Goal: Task Accomplishment & Management: Use online tool/utility

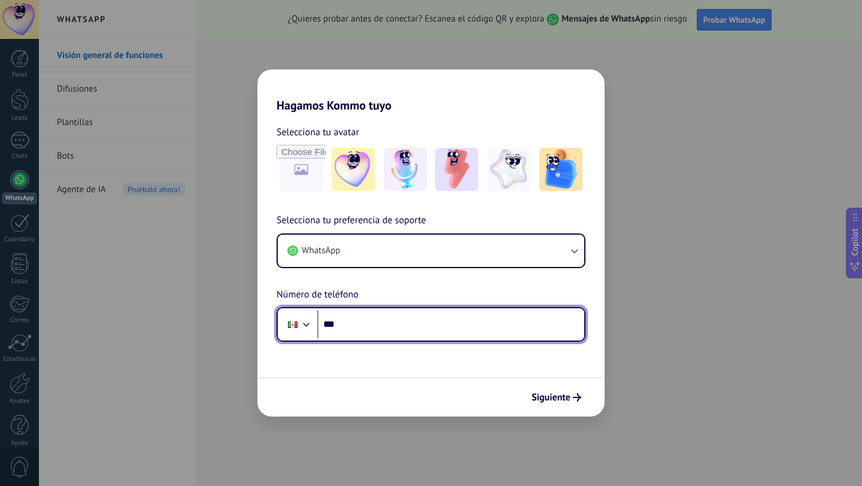
click at [431, 328] on input "***" at bounding box center [450, 325] width 267 height 28
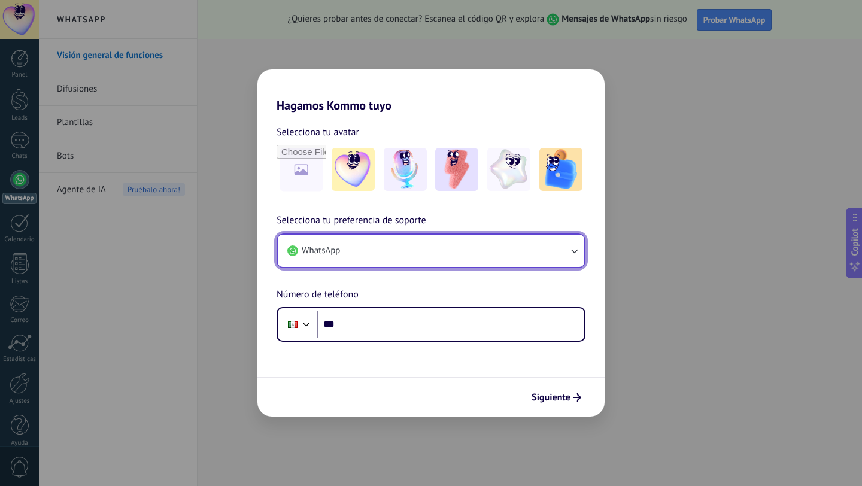
click at [468, 266] on button "WhatsApp" at bounding box center [431, 251] width 306 height 32
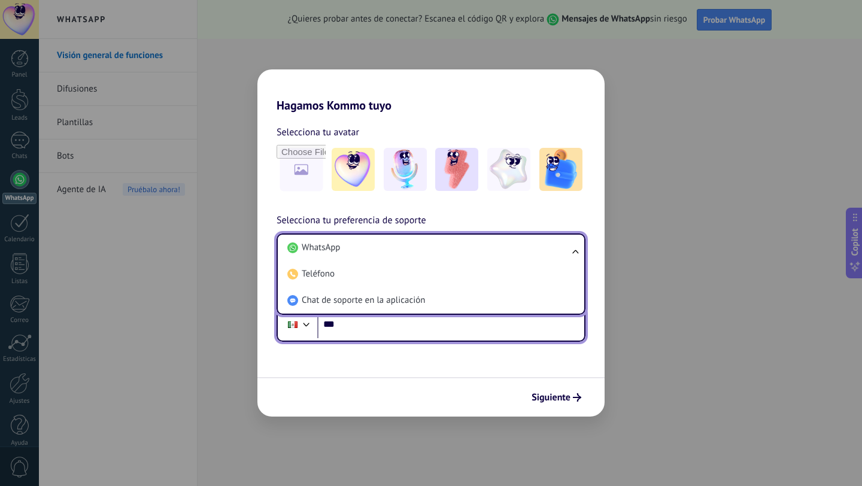
click at [431, 334] on input "***" at bounding box center [450, 325] width 267 height 28
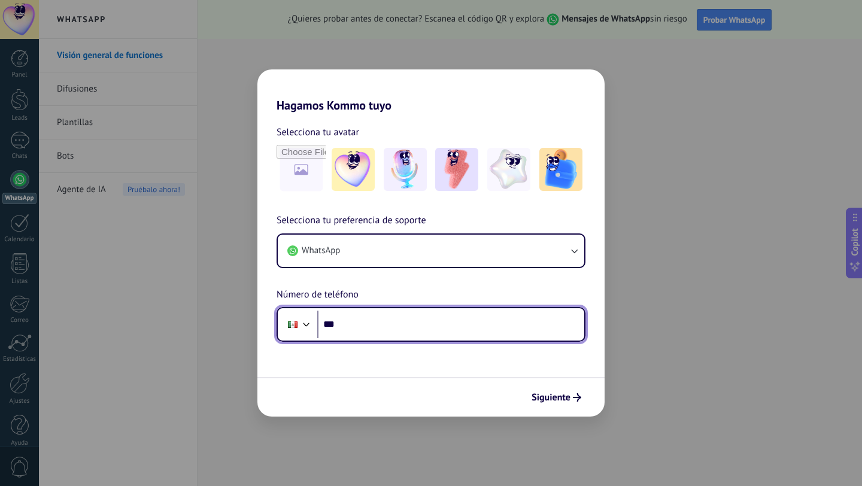
click at [419, 336] on input "***" at bounding box center [450, 325] width 267 height 28
type input "**********"
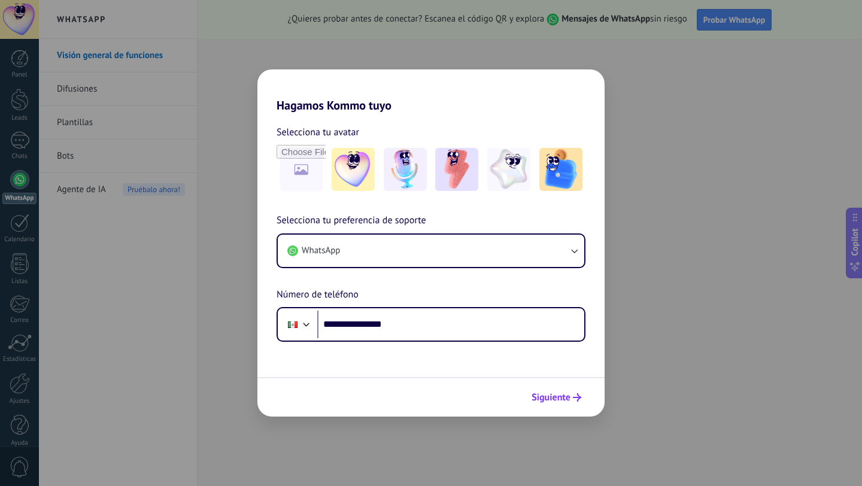
click at [558, 401] on span "Siguiente" at bounding box center [550, 397] width 39 height 8
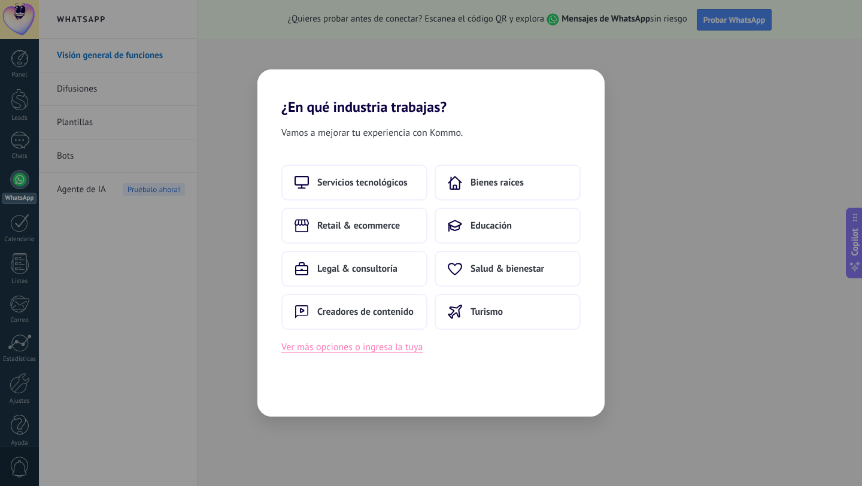
click at [404, 346] on button "Ver más opciones o ingresa la tuya" at bounding box center [351, 347] width 141 height 16
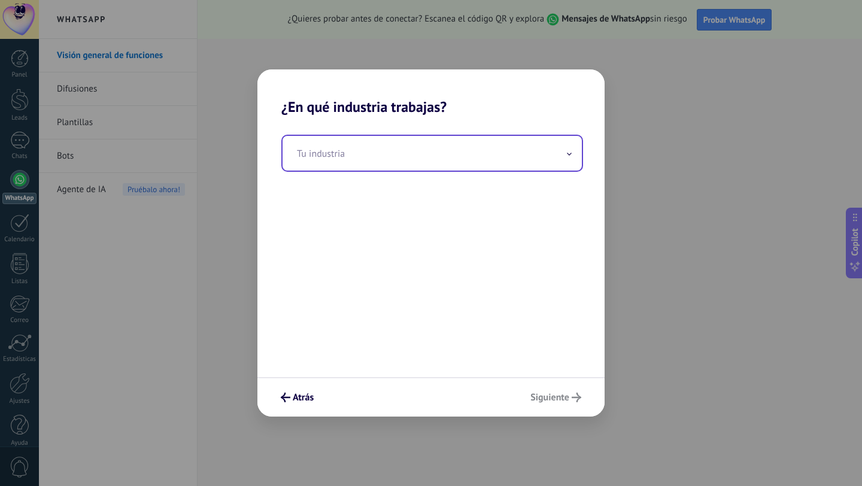
click at [480, 151] on input "text" at bounding box center [431, 153] width 299 height 35
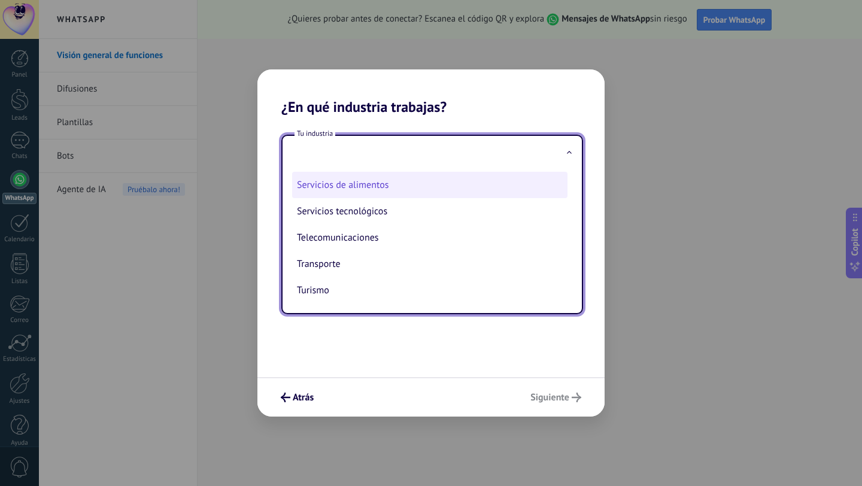
scroll to position [327, 0]
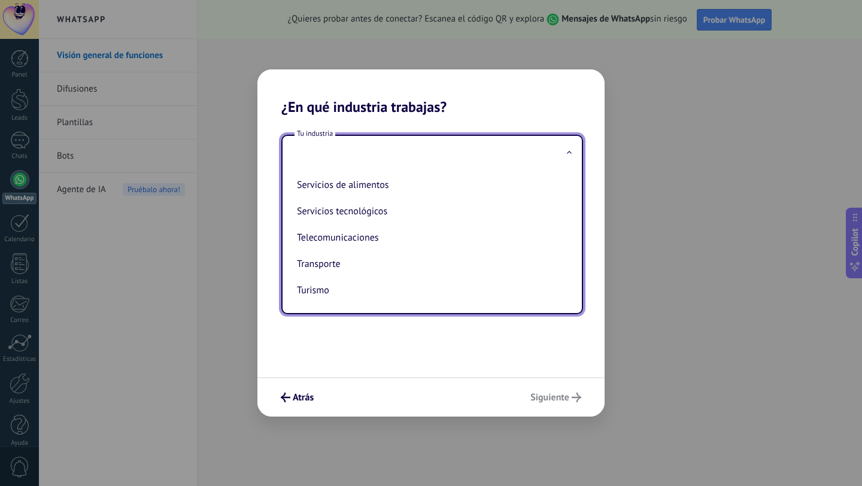
click at [430, 261] on li "Transporte" at bounding box center [429, 264] width 275 height 26
type input "**********"
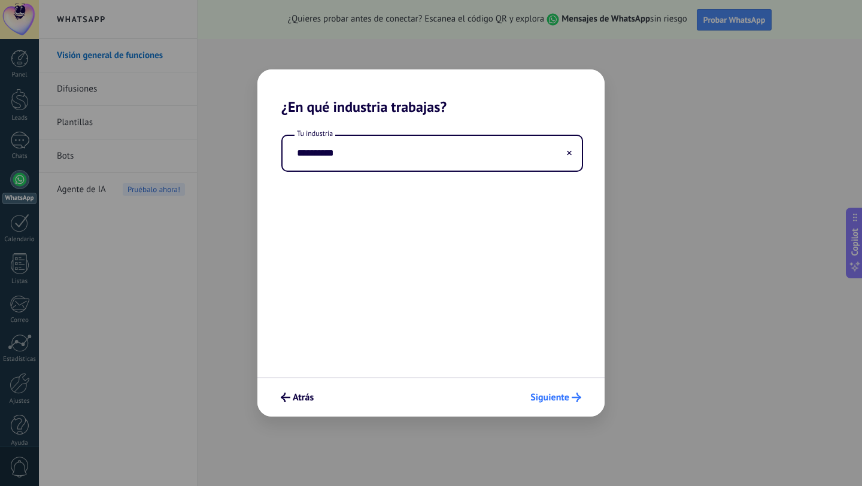
click at [566, 395] on span "Siguiente" at bounding box center [549, 397] width 39 height 8
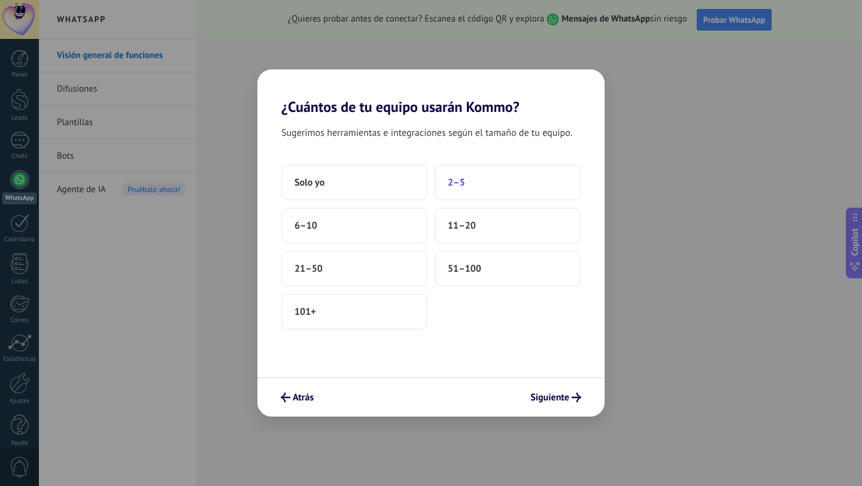
click at [467, 182] on button "2–5" at bounding box center [507, 183] width 146 height 36
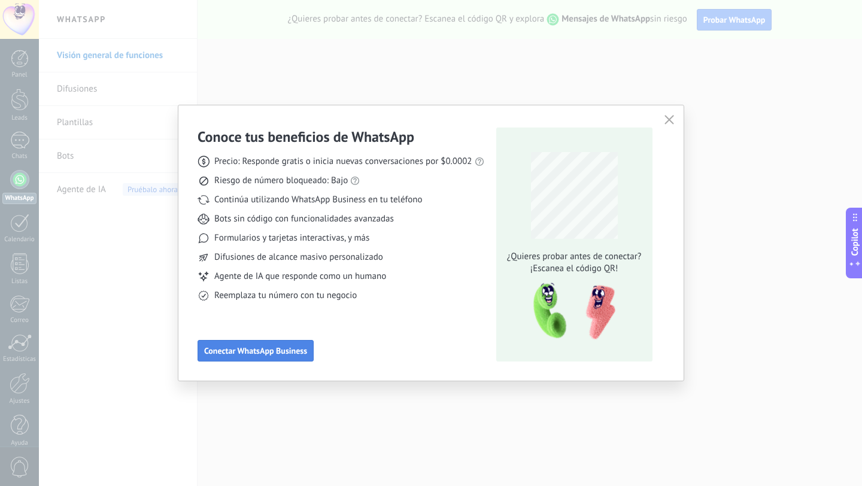
click at [287, 350] on span "Conectar WhatsApp Business" at bounding box center [255, 350] width 103 height 8
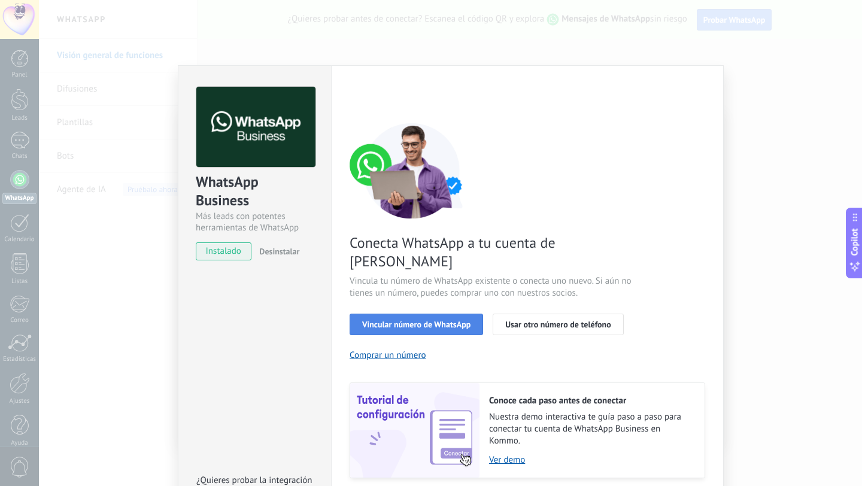
scroll to position [28, 0]
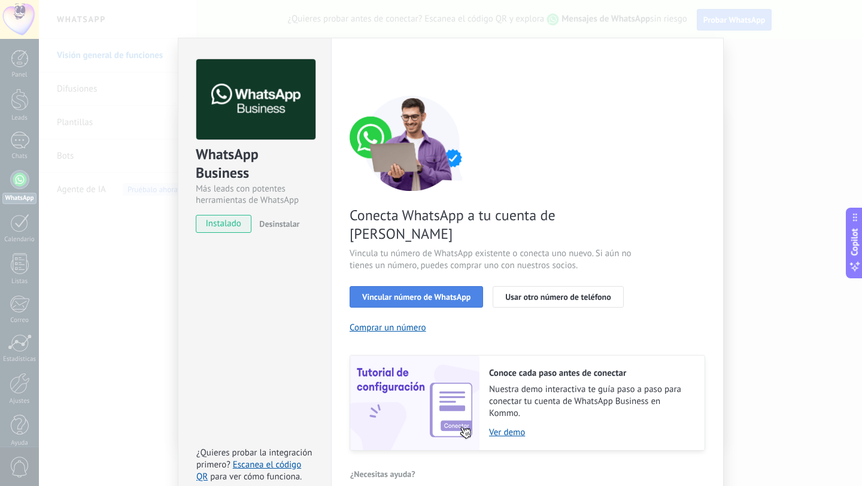
click at [447, 293] on span "Vincular número de WhatsApp" at bounding box center [416, 297] width 108 height 8
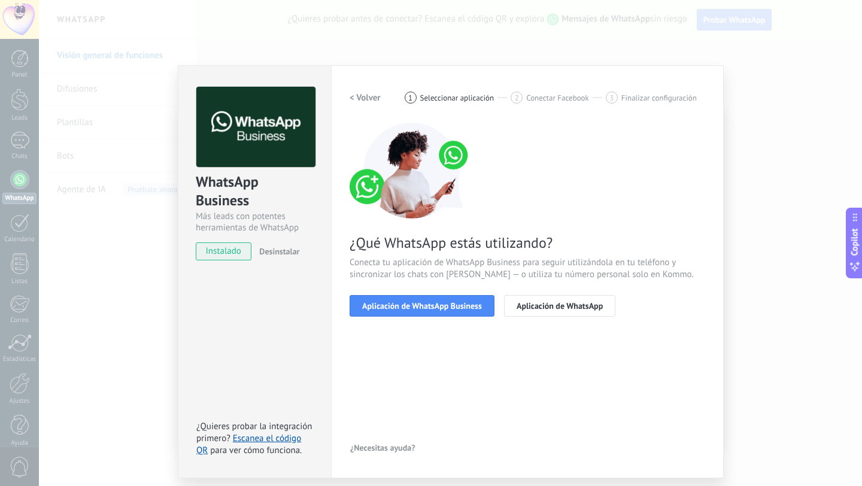
scroll to position [0, 0]
click at [447, 307] on span "Aplicación de WhatsApp Business" at bounding box center [422, 306] width 120 height 8
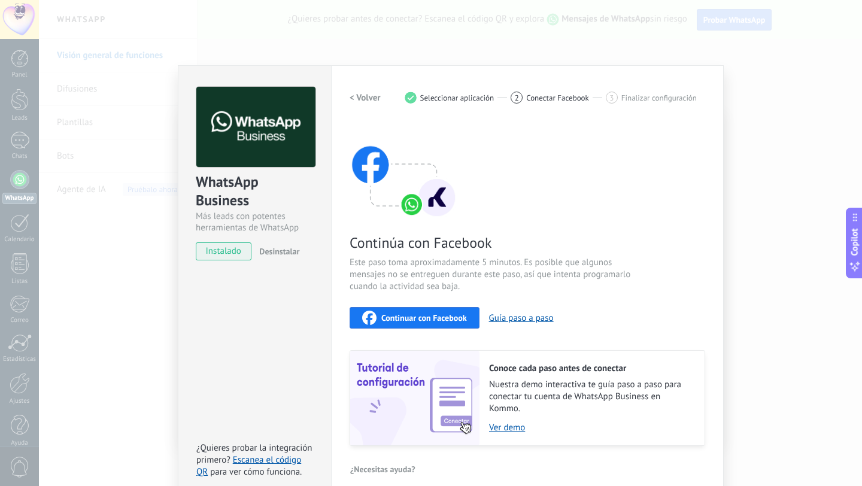
scroll to position [13, 0]
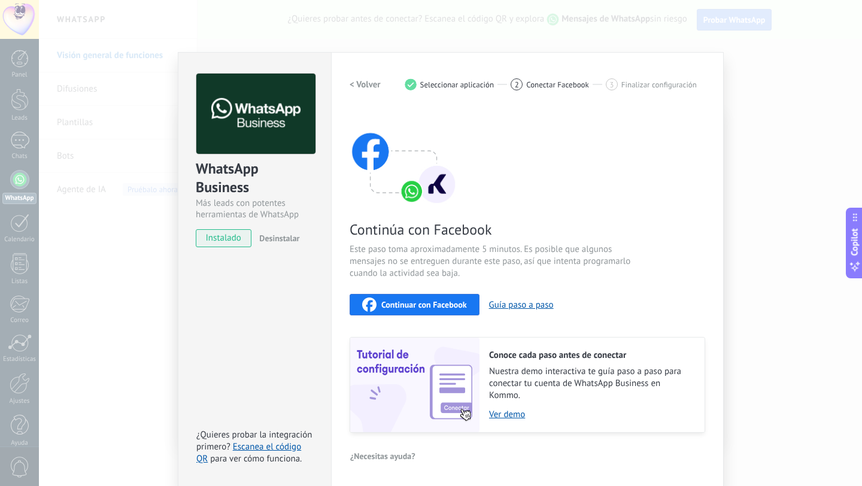
click at [422, 308] on span "Continuar con Facebook" at bounding box center [424, 304] width 86 height 8
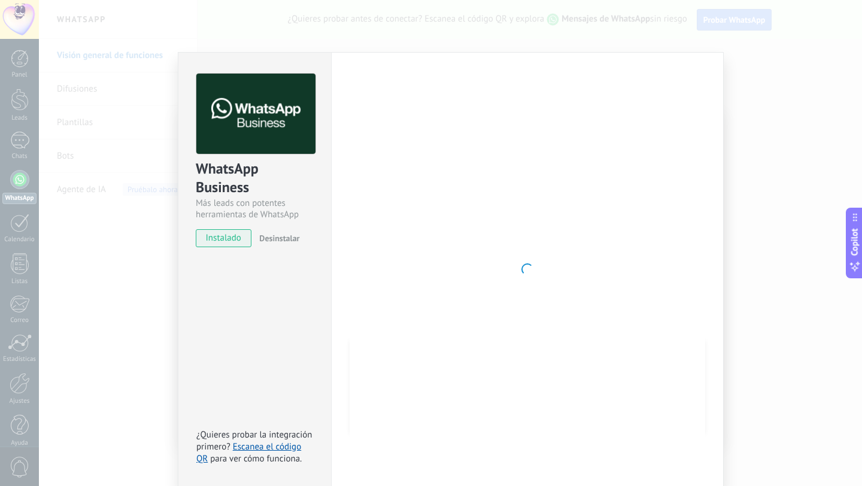
click at [108, 99] on div "WhatsApp Business Más leads con potentes herramientas de WhatsApp instalado Des…" at bounding box center [450, 243] width 823 height 486
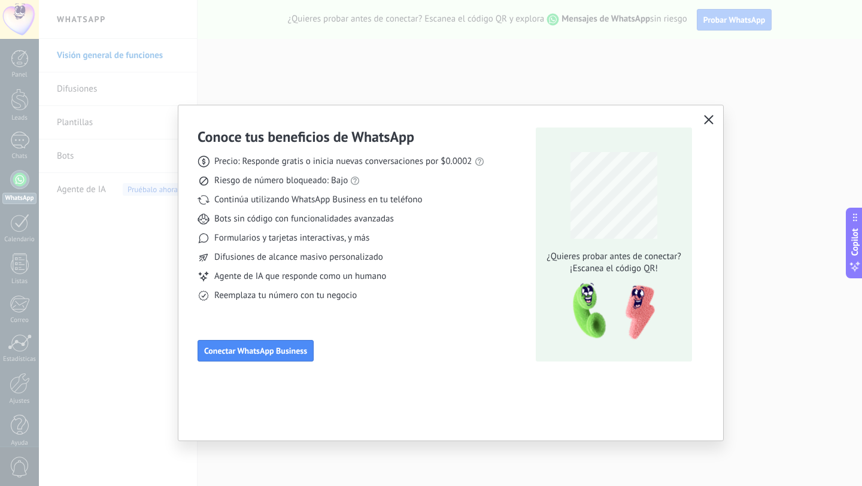
scroll to position [0, 0]
click at [707, 118] on icon "button" at bounding box center [709, 120] width 10 height 10
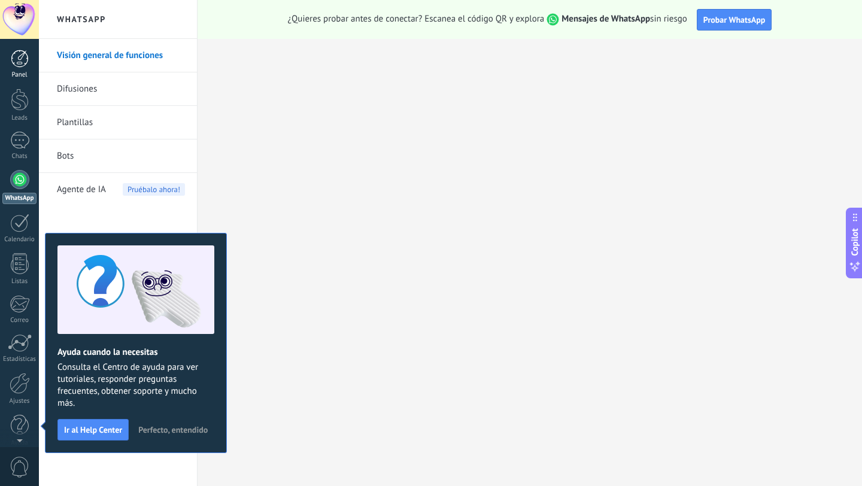
click at [22, 54] on div at bounding box center [20, 59] width 18 height 18
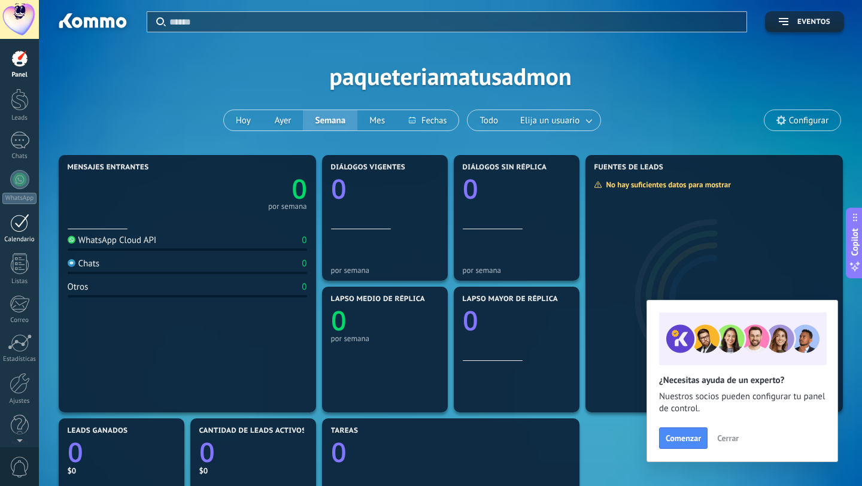
scroll to position [12, 0]
click at [23, 464] on span "0" at bounding box center [20, 466] width 20 height 21
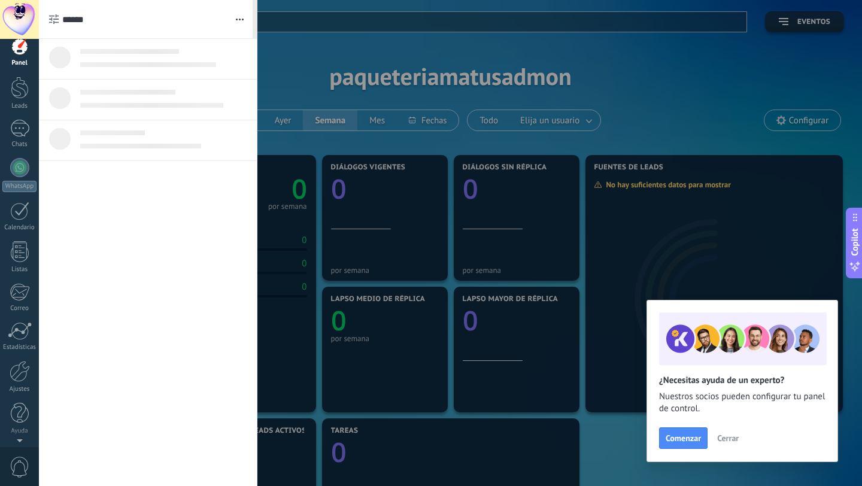
scroll to position [0, 0]
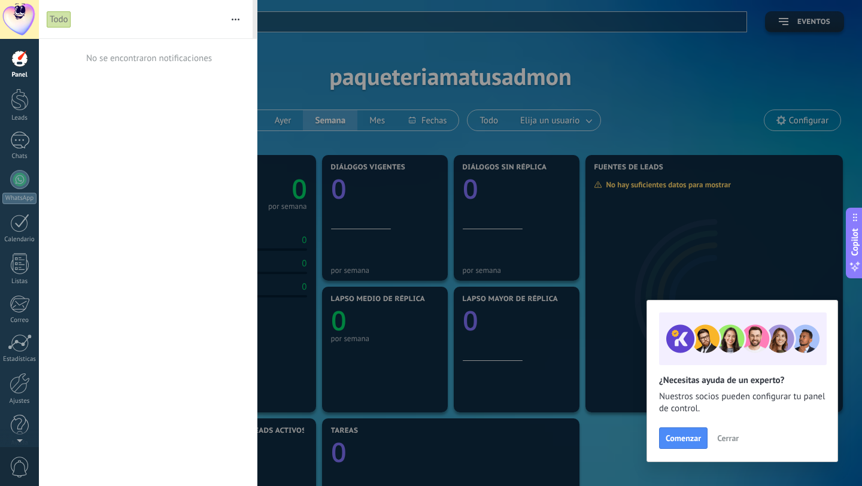
click at [626, 75] on div at bounding box center [431, 243] width 862 height 486
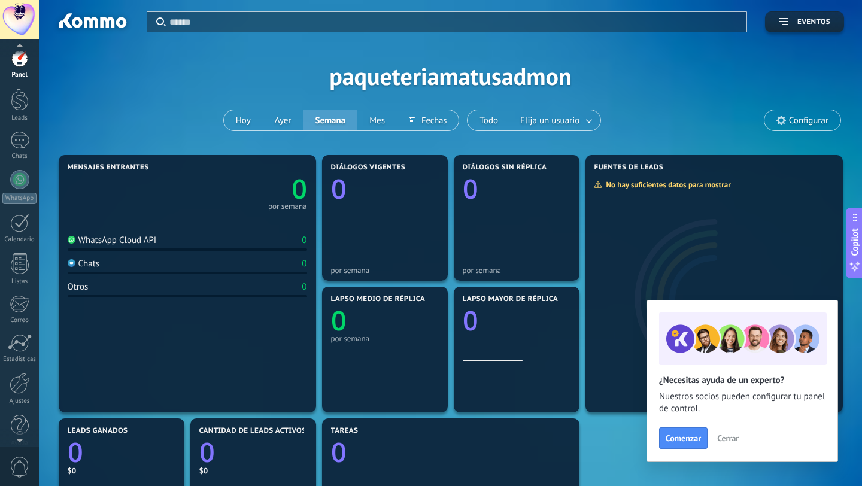
scroll to position [11, 0]
click at [17, 467] on span "0" at bounding box center [20, 466] width 20 height 21
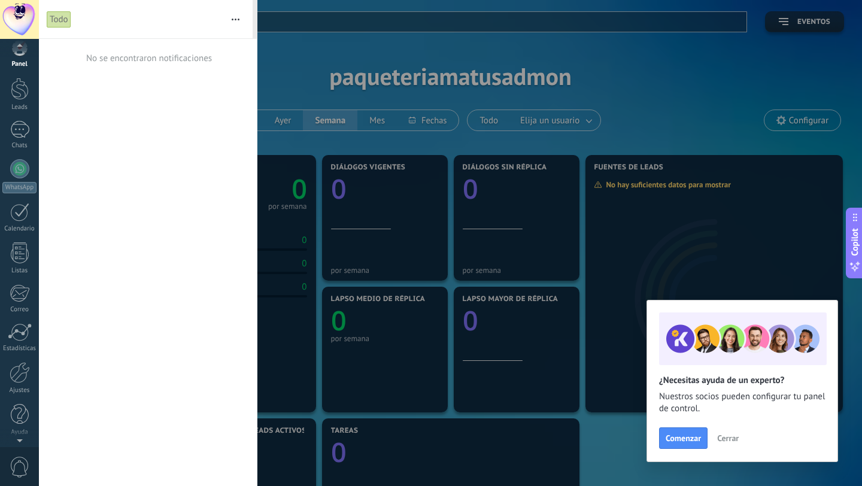
scroll to position [12, 0]
click at [17, 424] on link "Ayuda" at bounding box center [19, 419] width 39 height 32
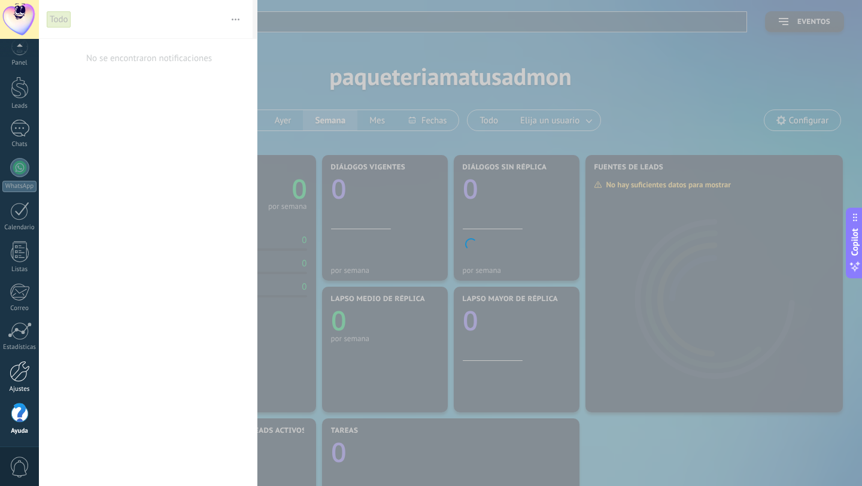
click at [19, 366] on div at bounding box center [20, 371] width 20 height 21
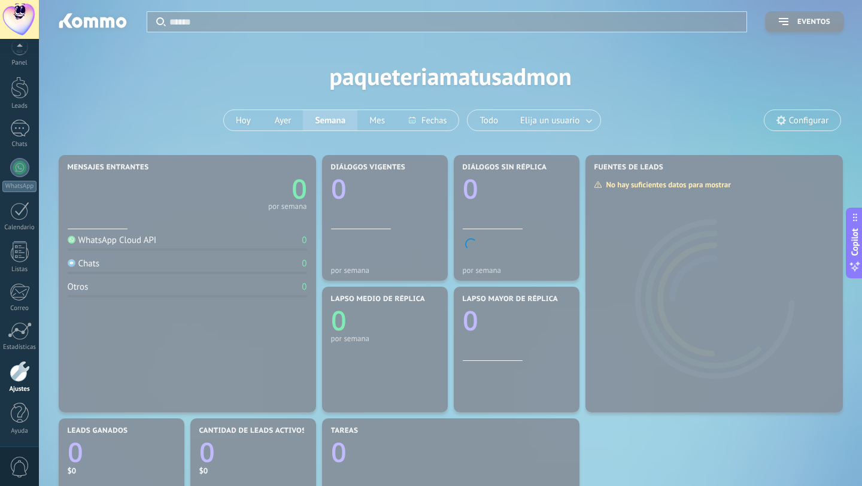
click at [364, 190] on body ".abecls-1,.abecls-2{fill-rule:evenodd}.abecls-2{fill:#fff} .abhcls-1{fill:none}…" at bounding box center [431, 243] width 862 height 486
click at [474, 85] on body ".abecls-1,.abecls-2{fill-rule:evenodd}.abecls-2{fill:#fff} .abhcls-1{fill:none}…" at bounding box center [431, 243] width 862 height 486
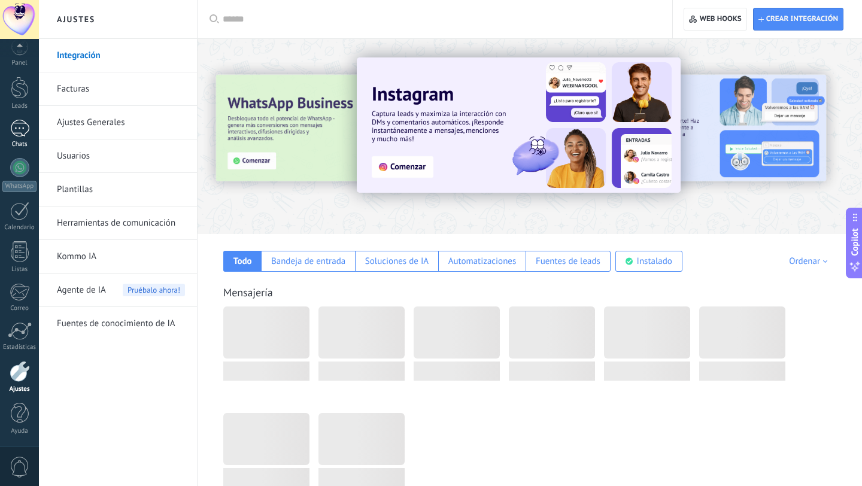
click at [16, 137] on link "Chats" at bounding box center [19, 134] width 39 height 29
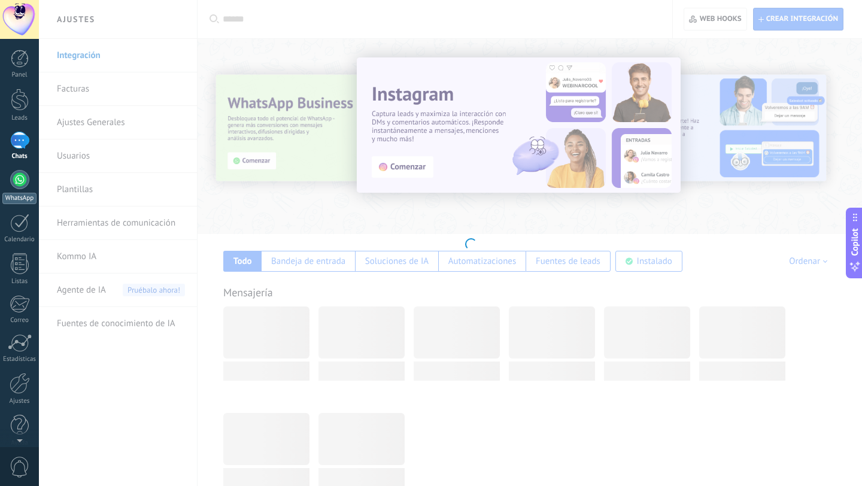
click at [19, 188] on div at bounding box center [19, 179] width 19 height 19
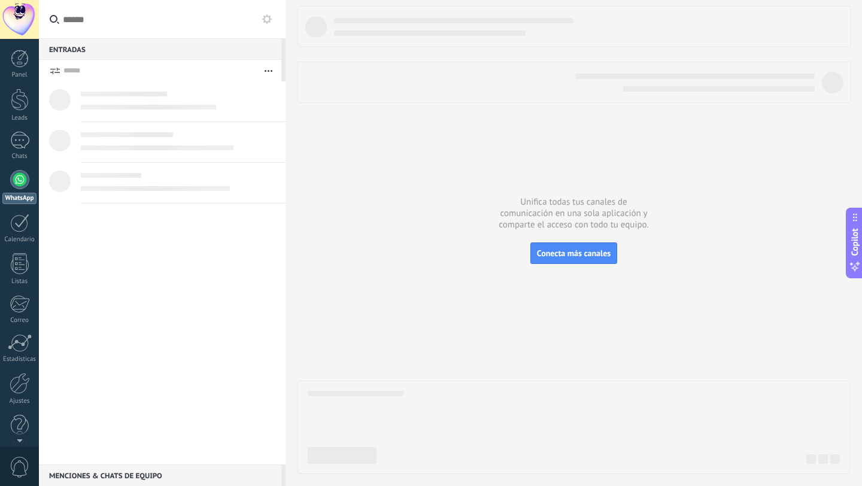
click at [130, 93] on span at bounding box center [124, 94] width 86 height 5
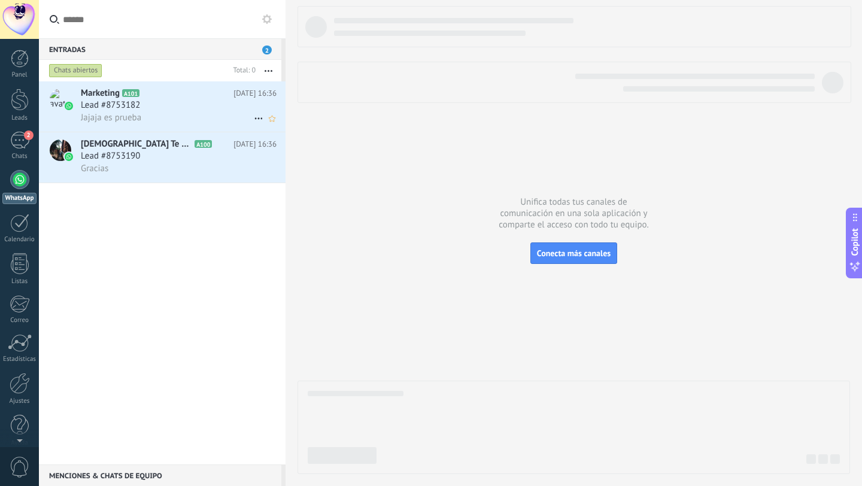
click at [156, 109] on div "Lead #8753182" at bounding box center [179, 105] width 196 height 12
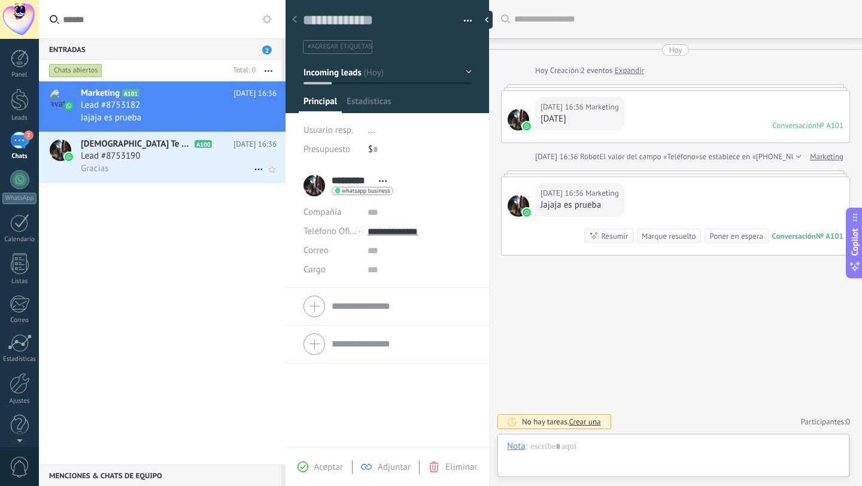
scroll to position [18, 0]
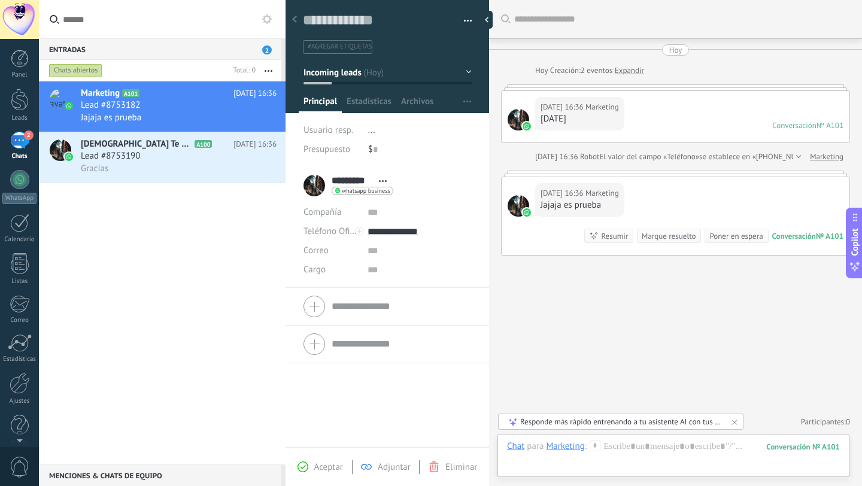
click at [547, 175] on div at bounding box center [675, 174] width 349 height 6
click at [166, 175] on div "Gracias" at bounding box center [179, 168] width 196 height 13
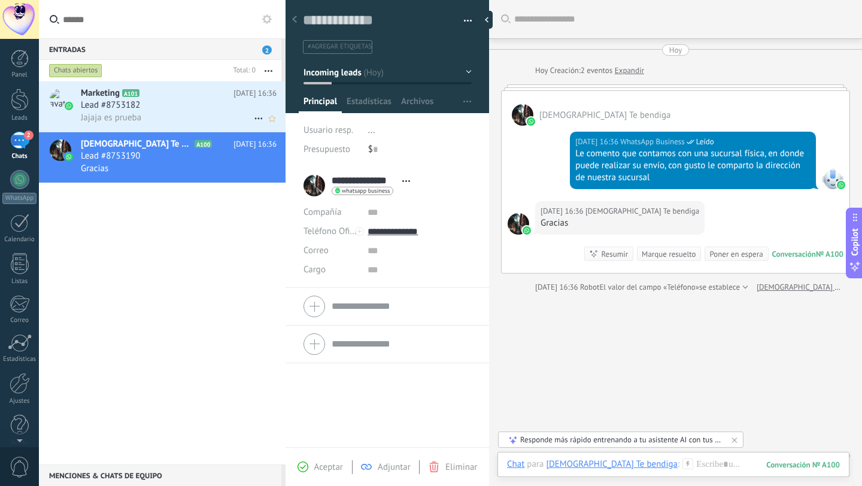
click at [197, 123] on div "Jajaja es prueba" at bounding box center [179, 117] width 196 height 13
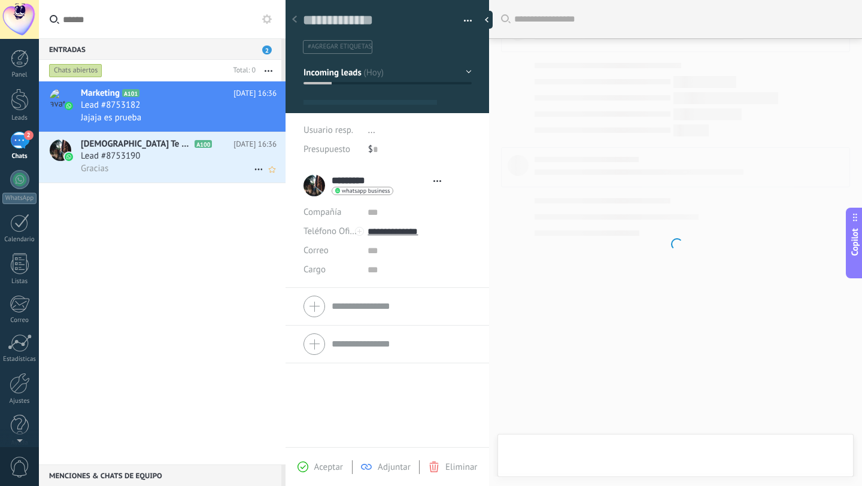
click at [195, 153] on div "Lead #8753190" at bounding box center [179, 156] width 196 height 12
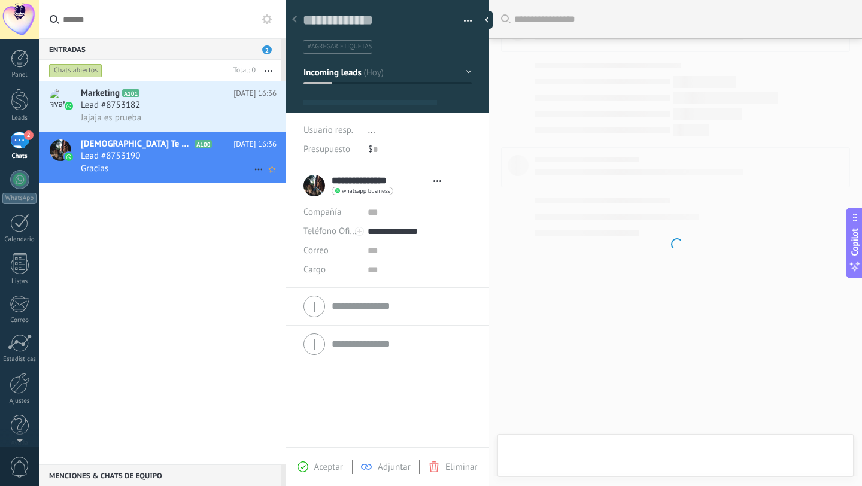
type textarea "**********"
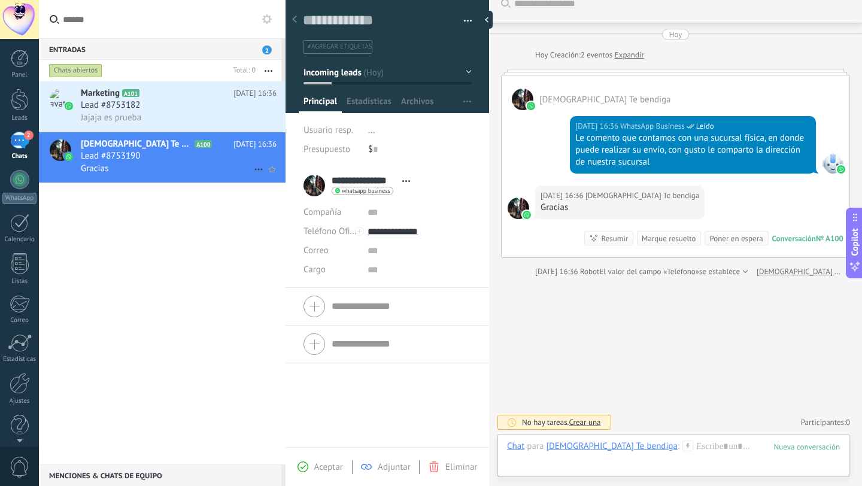
scroll to position [18, 0]
click at [10, 145] on div "2" at bounding box center [19, 140] width 19 height 17
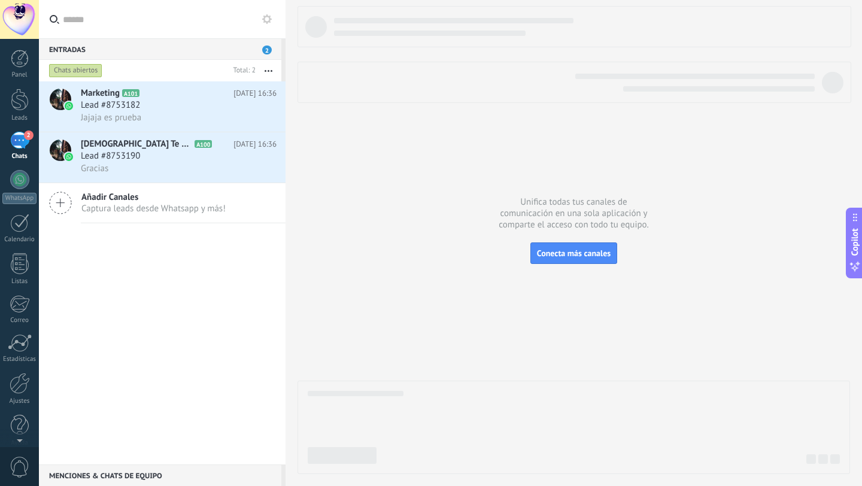
click at [274, 71] on button "button" at bounding box center [268, 71] width 26 height 22
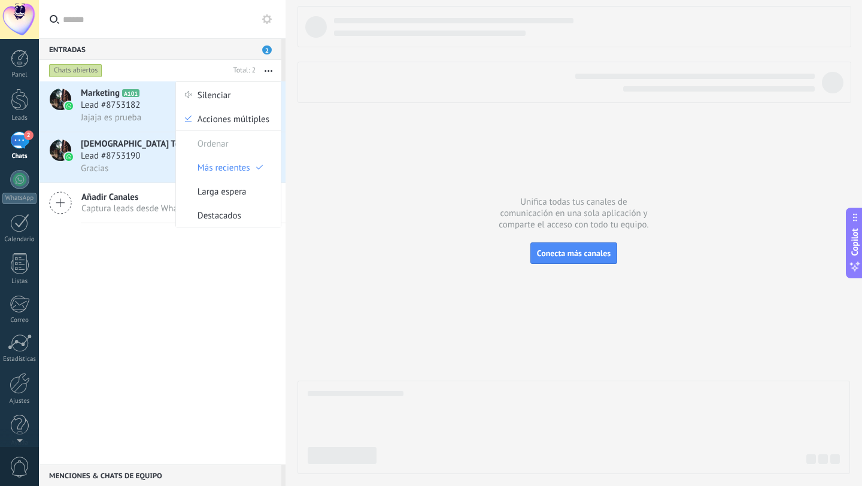
click at [62, 198] on icon at bounding box center [60, 202] width 23 height 23
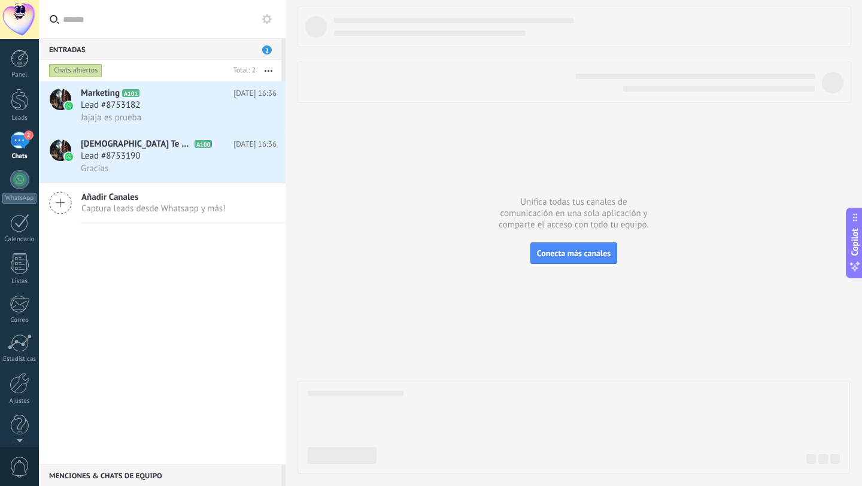
click at [62, 198] on icon at bounding box center [60, 202] width 23 height 23
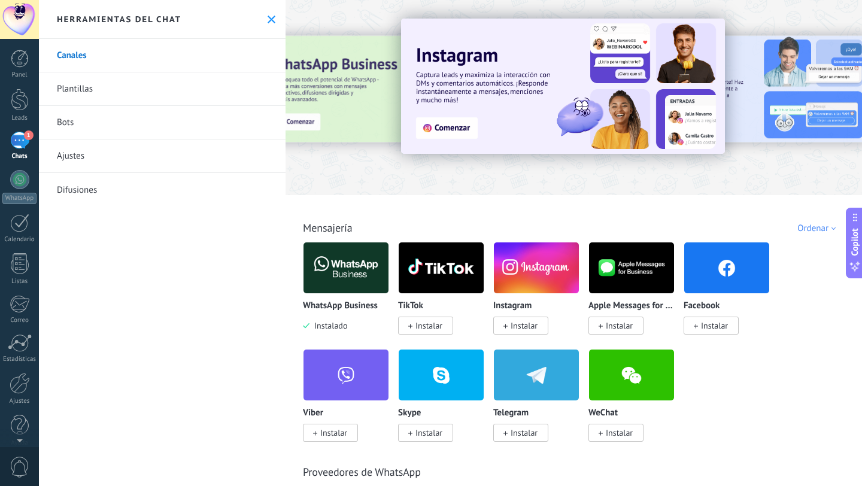
click at [267, 20] on use at bounding box center [271, 20] width 8 height 8
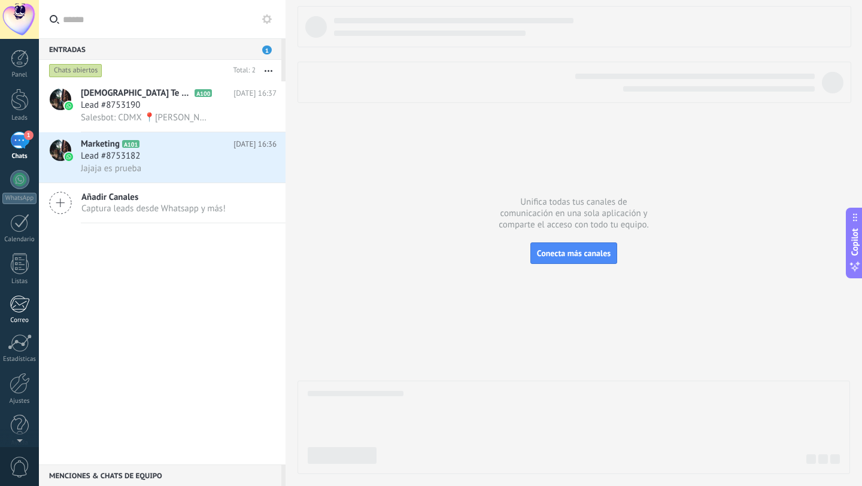
scroll to position [12, 0]
click at [18, 379] on div at bounding box center [20, 371] width 20 height 21
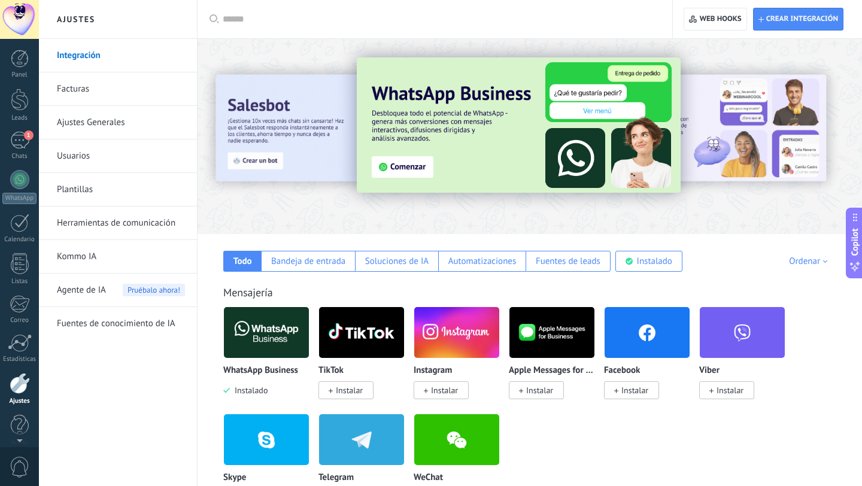
scroll to position [12, 0]
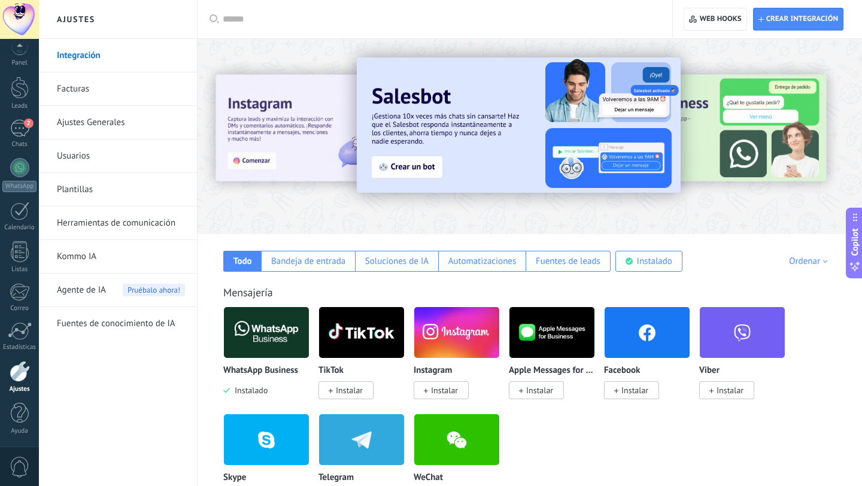
click at [129, 164] on link "Usuarios" at bounding box center [121, 156] width 128 height 34
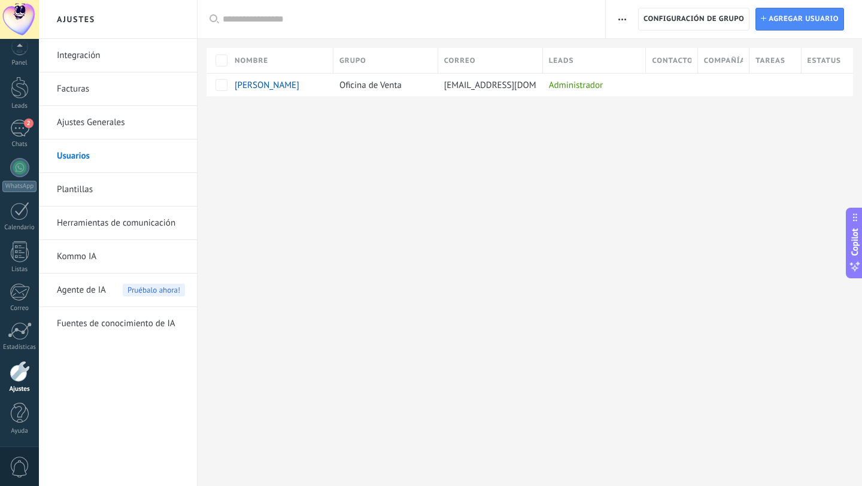
click at [21, 372] on div at bounding box center [20, 371] width 20 height 21
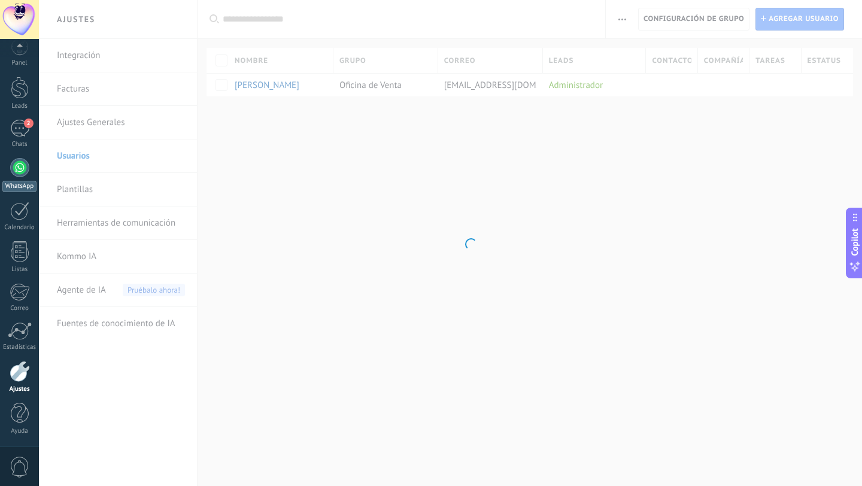
click at [24, 174] on div at bounding box center [19, 167] width 19 height 19
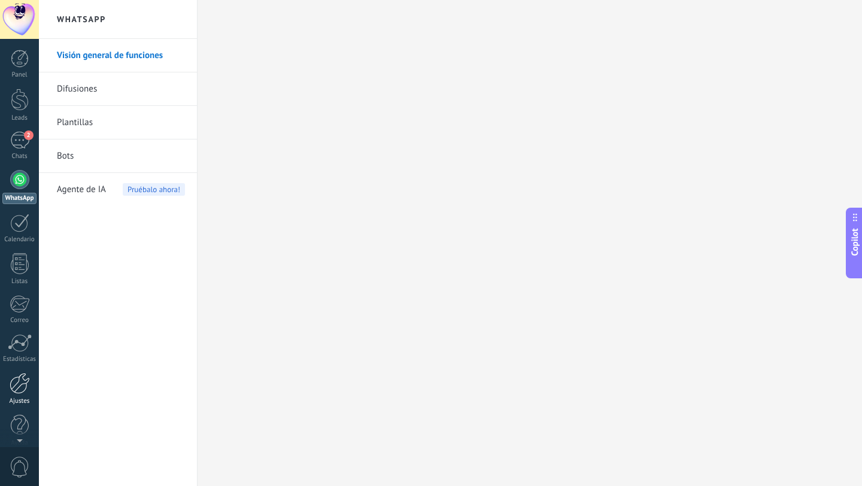
click at [16, 386] on div at bounding box center [20, 383] width 20 height 21
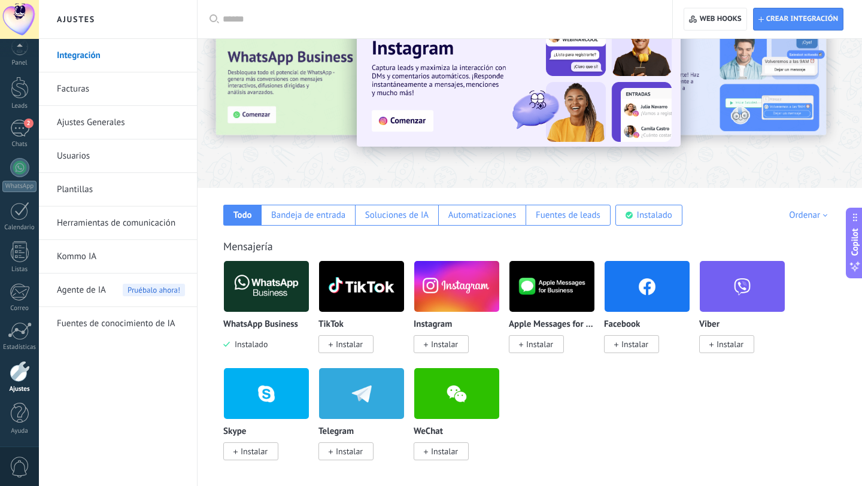
scroll to position [51, 0]
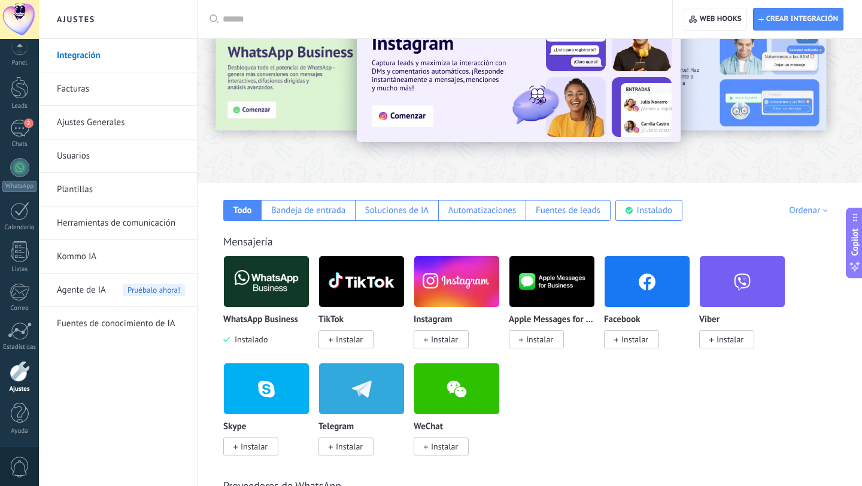
click at [261, 320] on p "WhatsApp Business" at bounding box center [260, 320] width 75 height 10
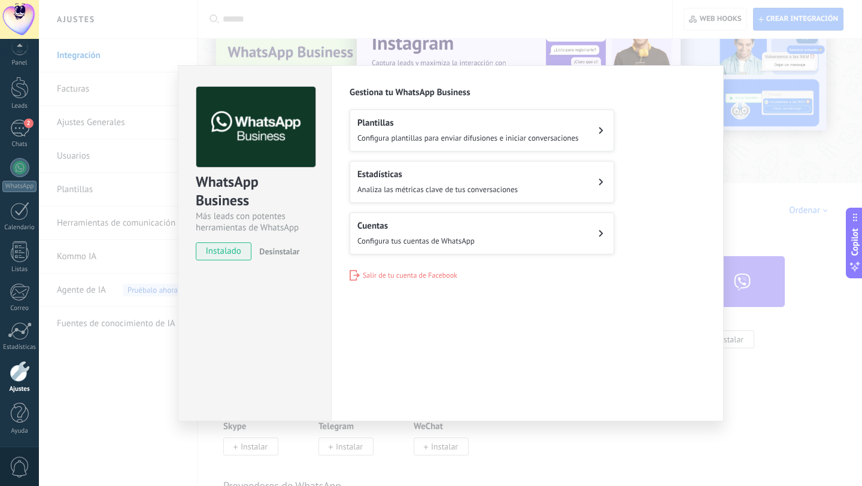
click at [401, 239] on span "Configura tus cuentas de WhatsApp" at bounding box center [415, 241] width 117 height 10
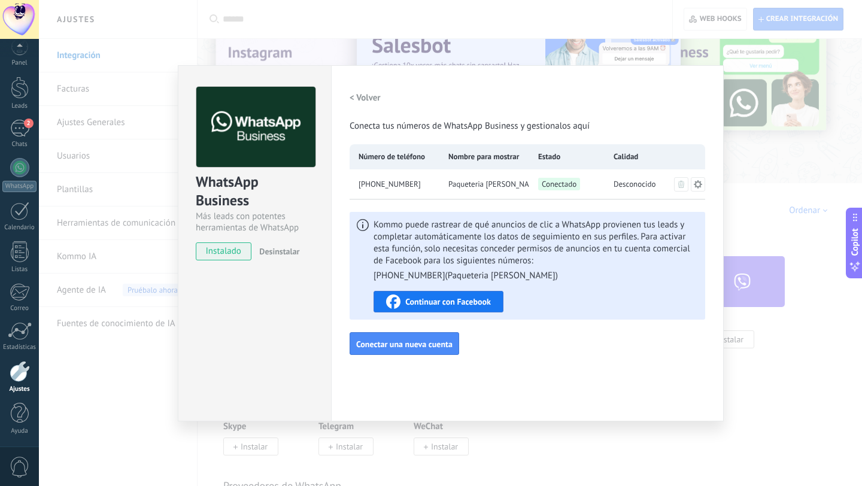
click at [504, 434] on div "WhatsApp Business Más leads con potentes herramientas de WhatsApp instalado Des…" at bounding box center [450, 243] width 823 height 486
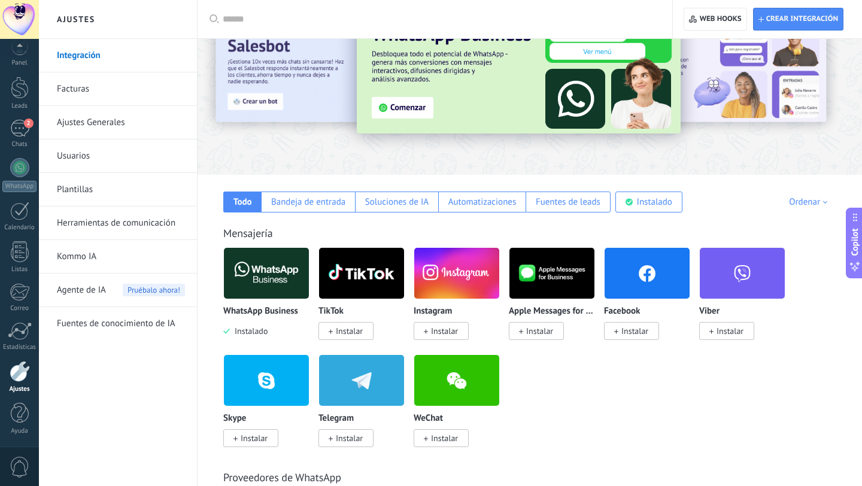
scroll to position [0, 0]
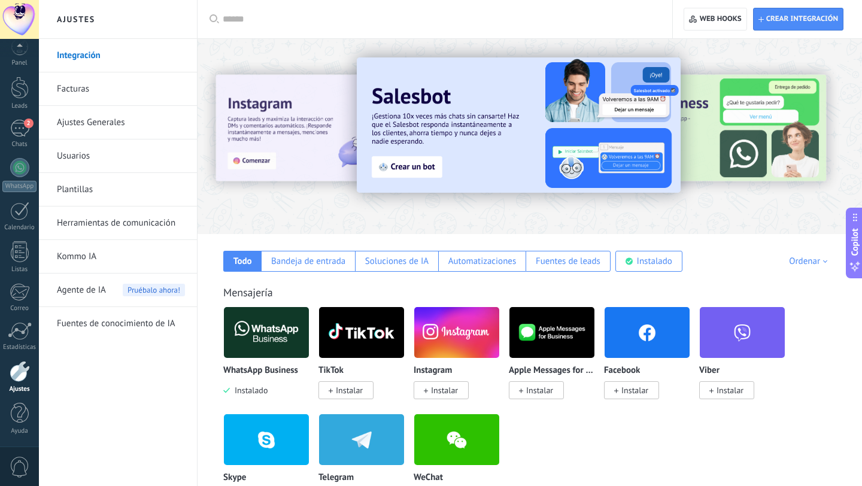
click at [249, 370] on p "WhatsApp Business" at bounding box center [260, 371] width 75 height 10
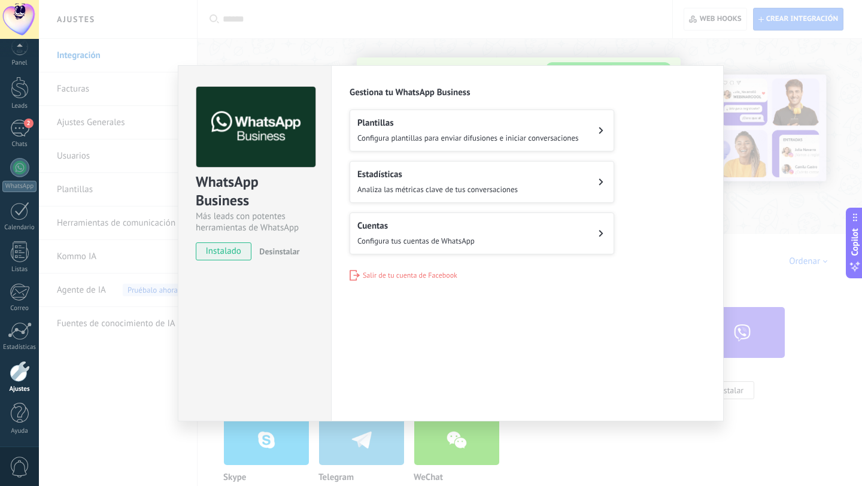
click at [445, 242] on span "Configura tus cuentas de WhatsApp" at bounding box center [415, 241] width 117 height 10
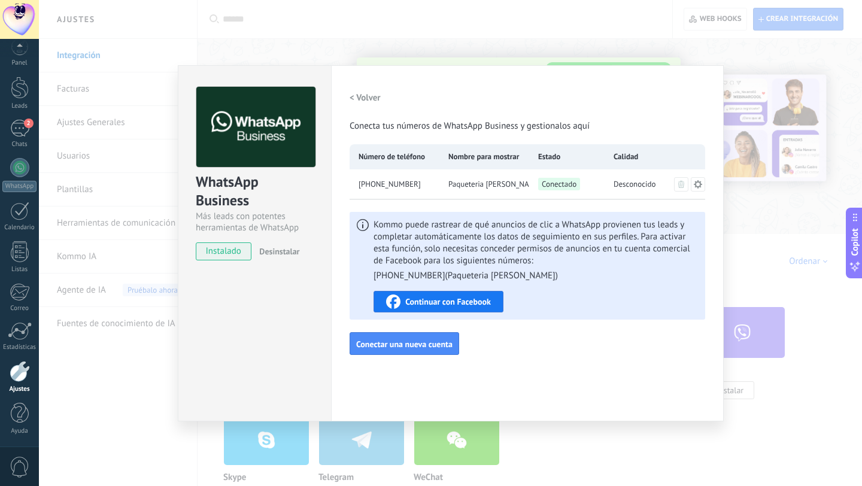
click at [467, 187] on span "Paqueteria [PERSON_NAME]" at bounding box center [488, 184] width 81 height 12
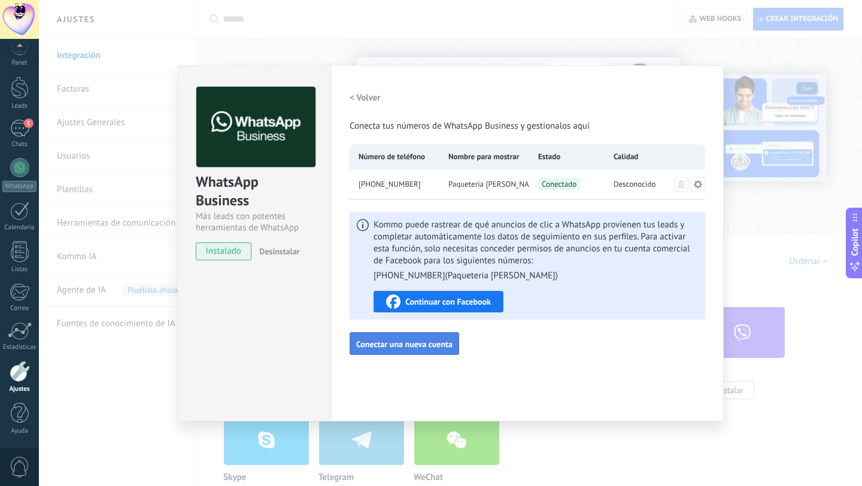
click at [445, 347] on span "Conectar una nueva cuenta" at bounding box center [404, 344] width 96 height 8
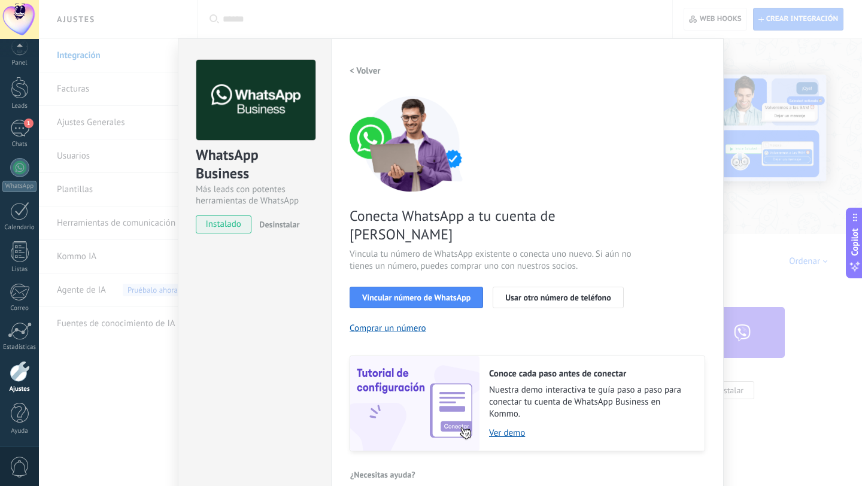
scroll to position [28, 0]
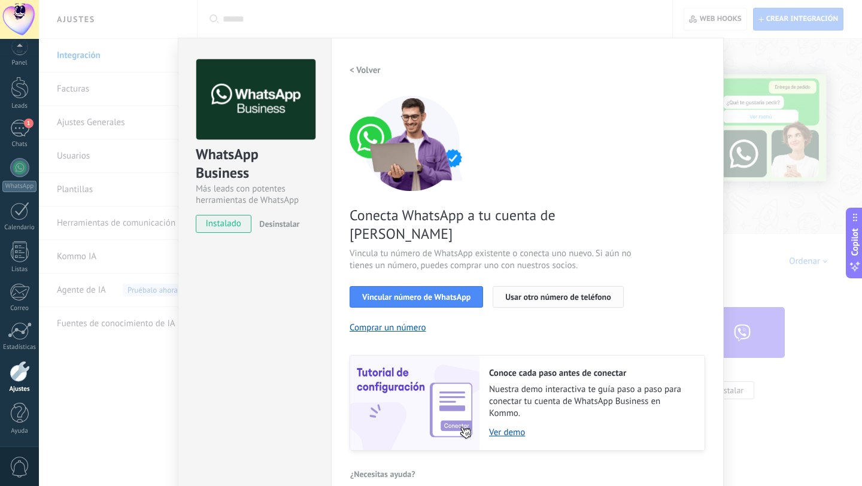
click at [518, 293] on span "Usar otro número de teléfono" at bounding box center [557, 297] width 105 height 8
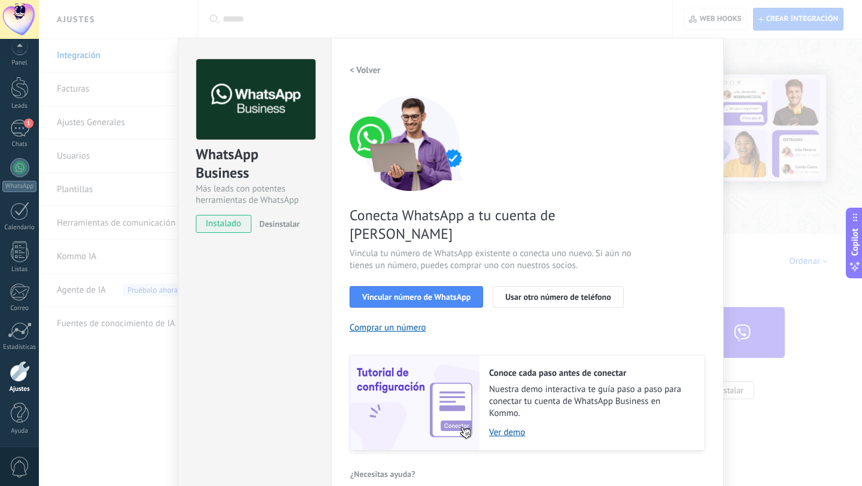
click at [737, 55] on div "WhatsApp Business Más leads con potentes herramientas de WhatsApp instalado Des…" at bounding box center [450, 243] width 823 height 486
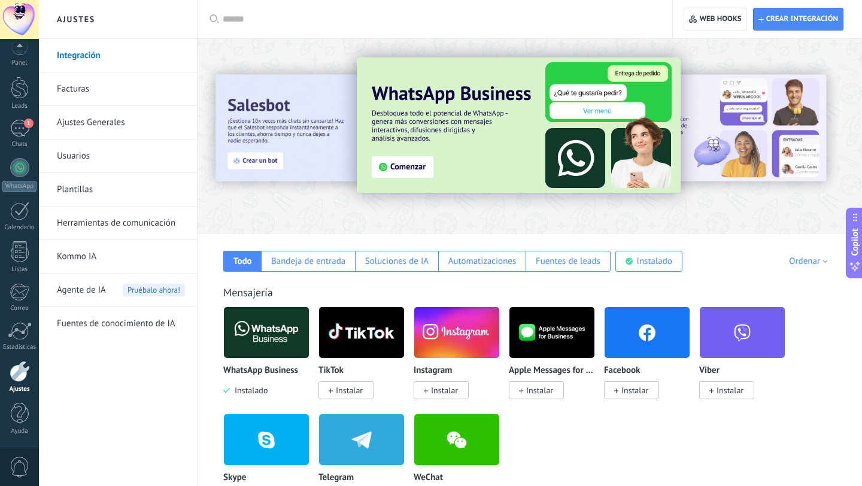
click at [260, 371] on p "WhatsApp Business" at bounding box center [260, 371] width 75 height 10
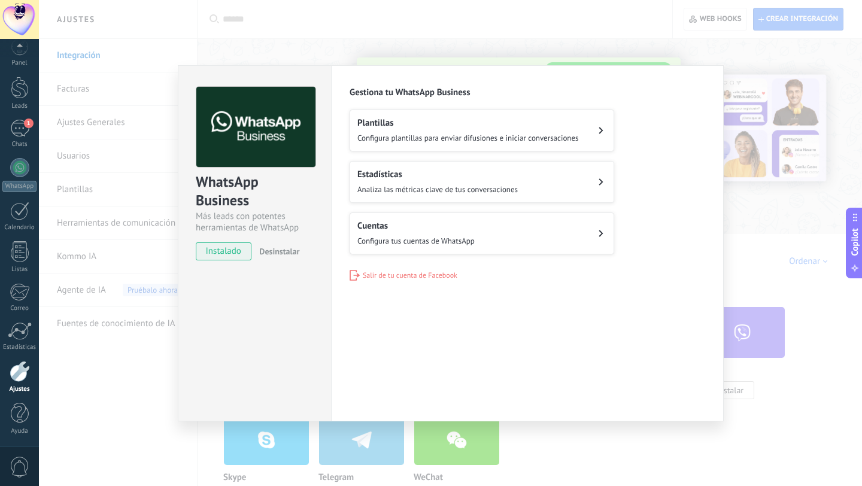
click at [451, 238] on span "Configura tus cuentas de WhatsApp" at bounding box center [415, 241] width 117 height 10
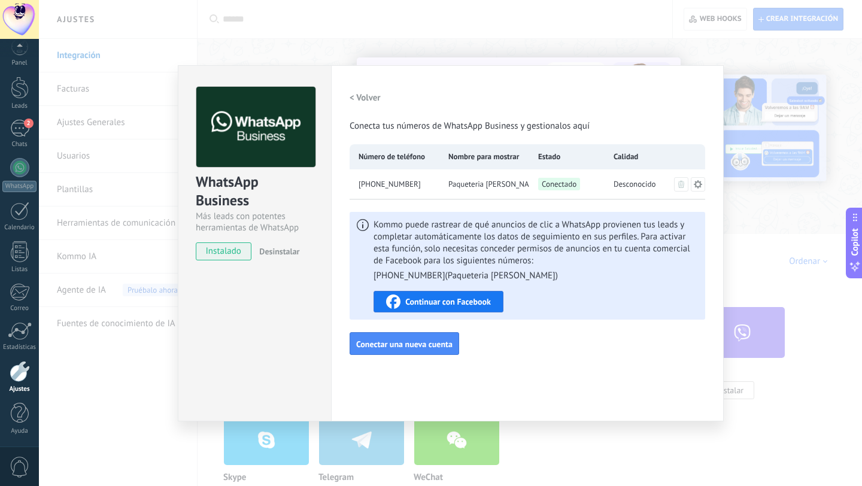
click at [485, 298] on span "Continuar con Facebook" at bounding box center [448, 301] width 86 height 8
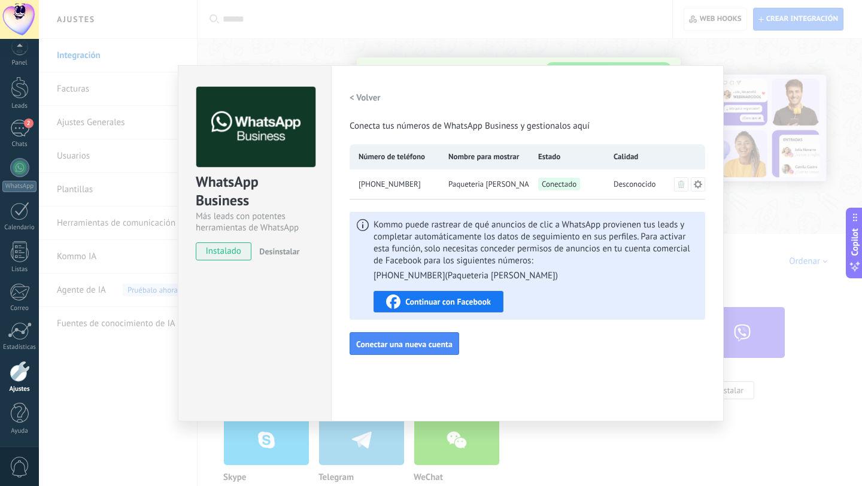
click at [414, 308] on div "Continuar con Facebook" at bounding box center [438, 301] width 105 height 14
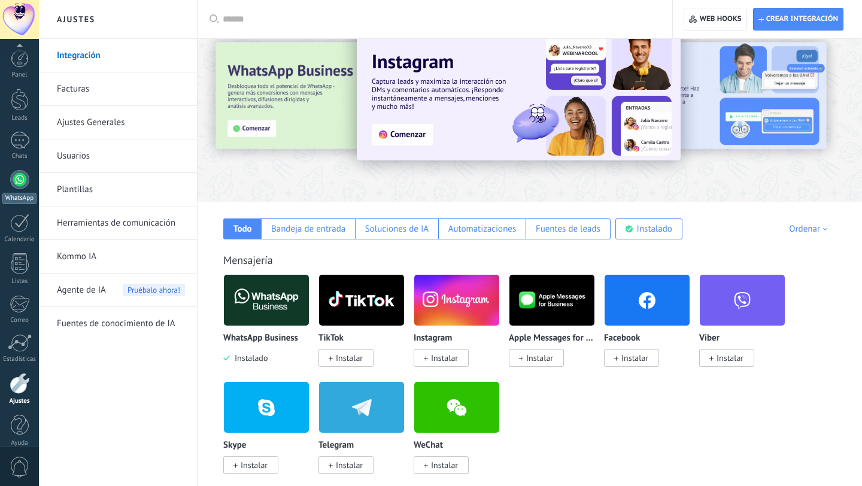
scroll to position [12, 0]
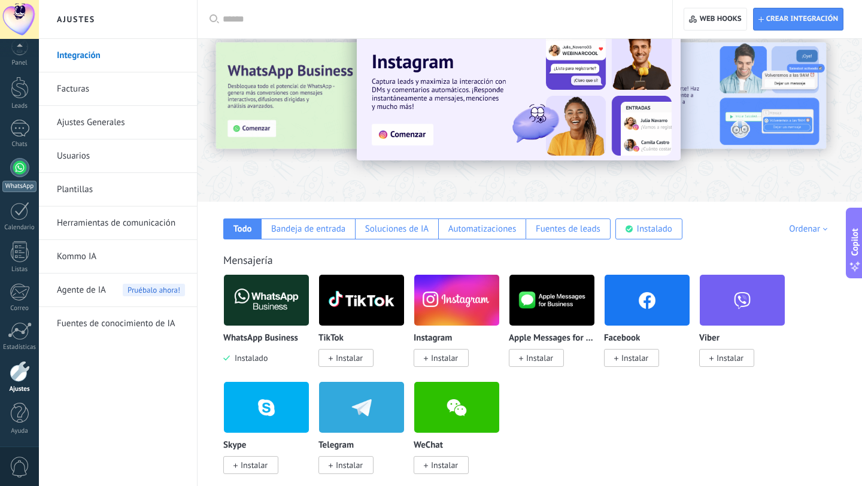
click at [19, 171] on div at bounding box center [19, 167] width 19 height 19
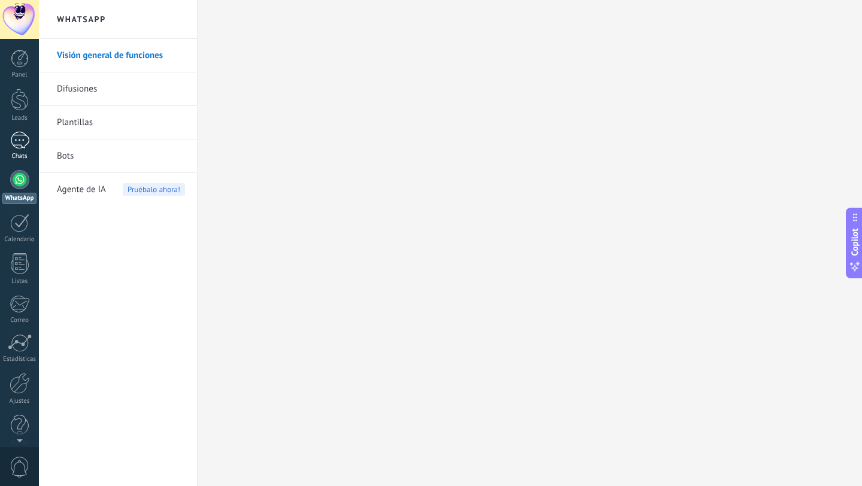
click at [19, 144] on div at bounding box center [19, 140] width 19 height 17
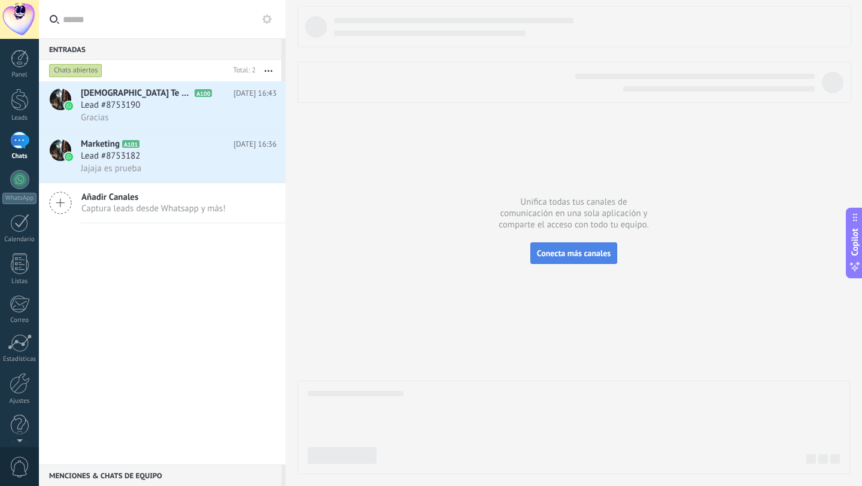
click at [559, 257] on span "Conecta más canales" at bounding box center [574, 253] width 74 height 11
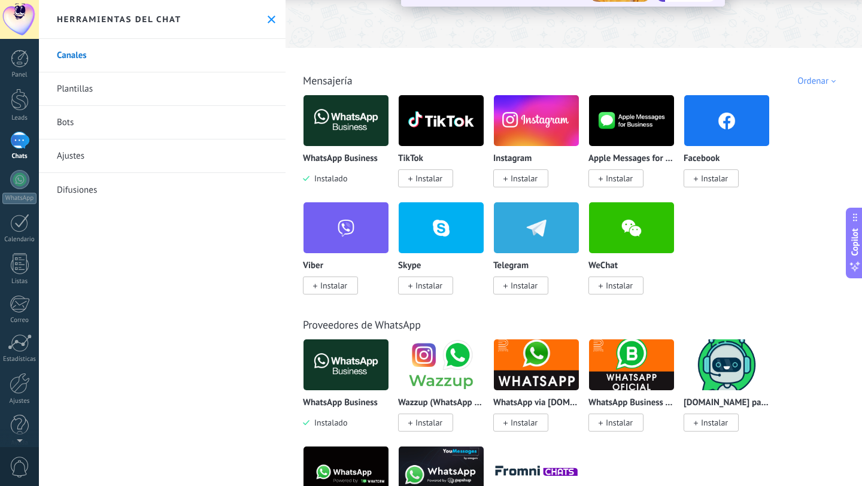
scroll to position [169, 0]
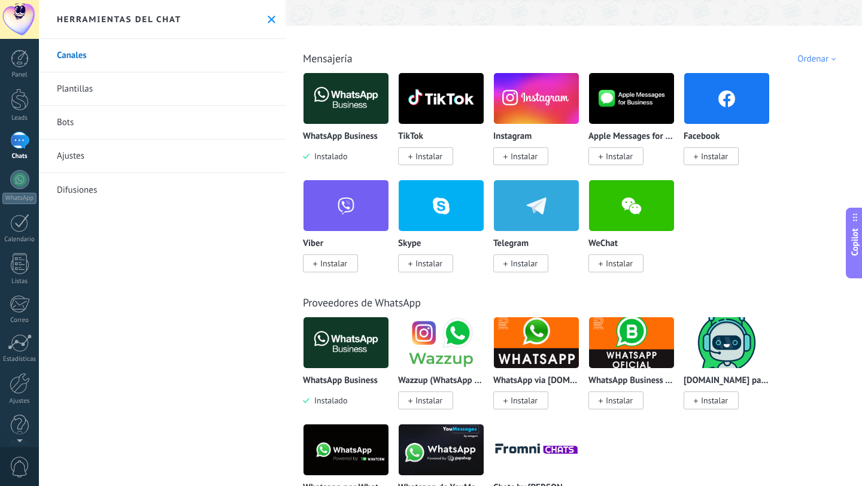
click at [704, 154] on span "Instalar" at bounding box center [714, 156] width 27 height 11
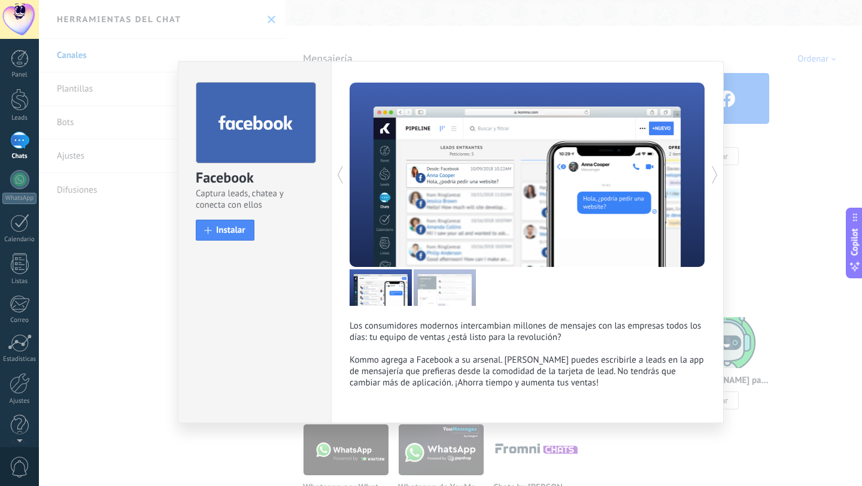
click at [219, 241] on div "Facebook Captura leads, chatea y conecta con ellos install Instalar" at bounding box center [254, 156] width 153 height 188
click at [220, 231] on span "Instalar" at bounding box center [230, 230] width 29 height 9
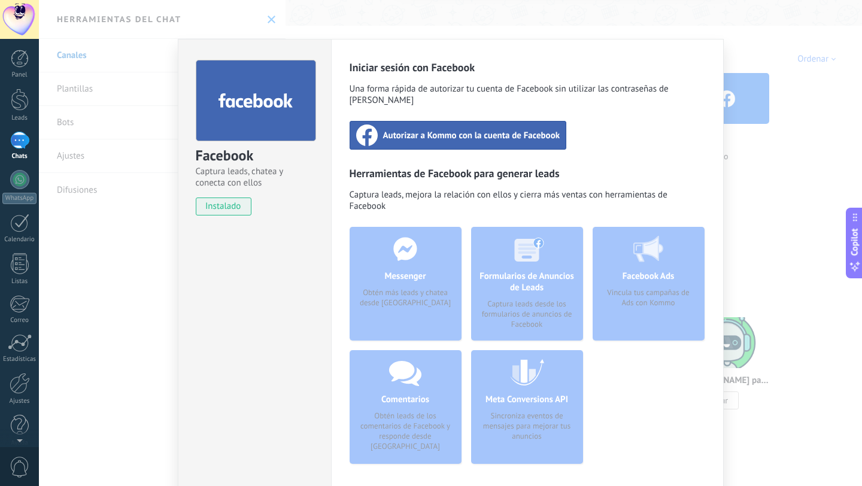
click at [225, 208] on span "instalado" at bounding box center [223, 206] width 54 height 18
click at [433, 129] on span "Autorizar a Kommo con la cuenta de Facebook" at bounding box center [471, 135] width 177 height 12
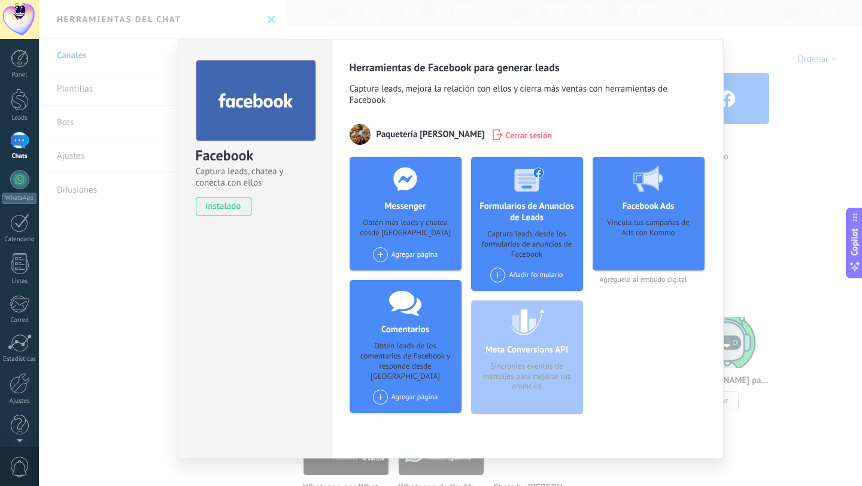
click at [87, 278] on div "Facebook Captura leads, chatea y conecta con ellos instalado Desinstalar Herram…" at bounding box center [450, 243] width 823 height 486
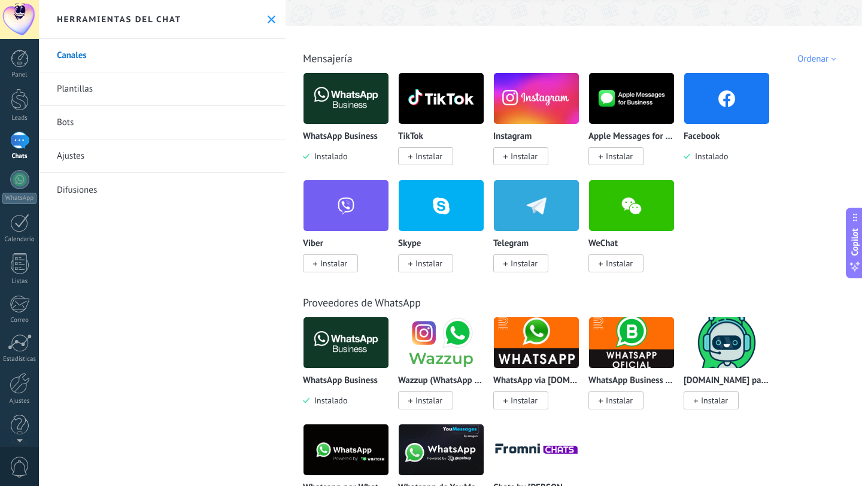
click at [20, 131] on div at bounding box center [19, 140] width 18 height 18
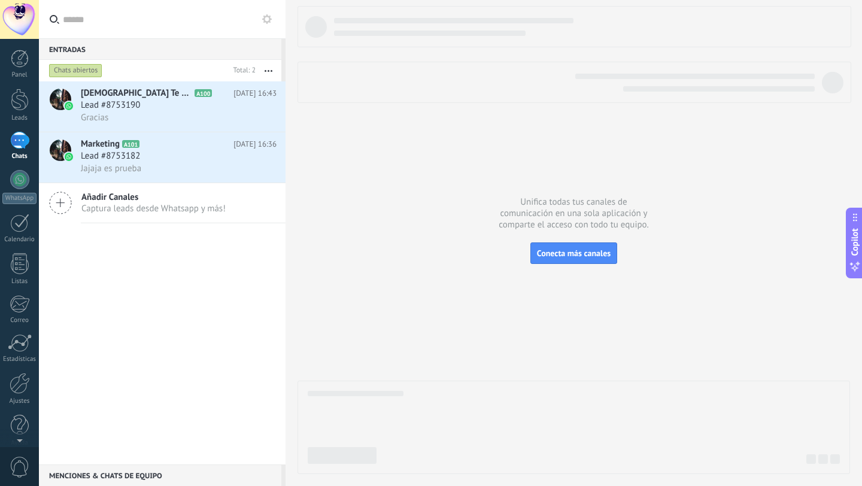
click at [19, 144] on div at bounding box center [19, 140] width 19 height 17
click at [25, 183] on div at bounding box center [19, 179] width 19 height 19
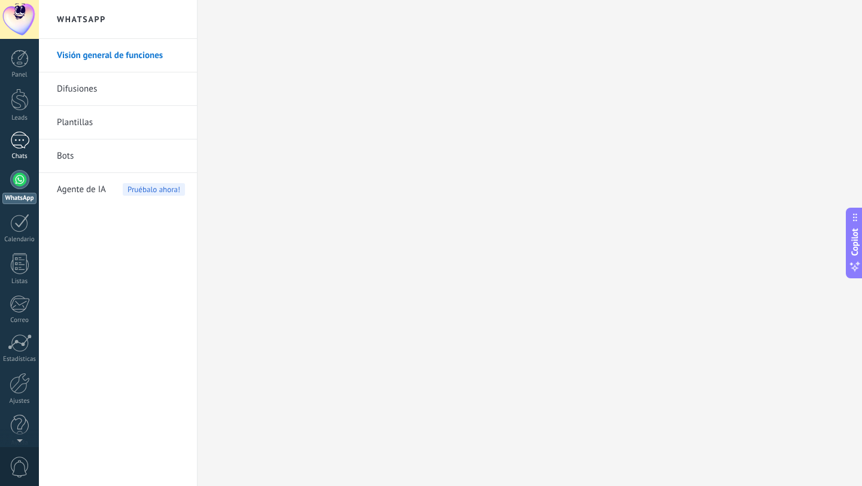
click at [14, 138] on div at bounding box center [19, 140] width 19 height 17
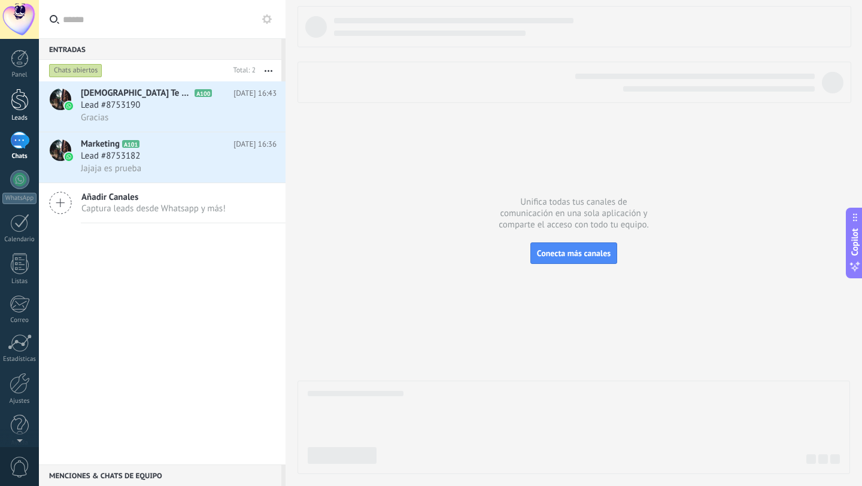
click at [18, 113] on link "Leads" at bounding box center [19, 106] width 39 height 34
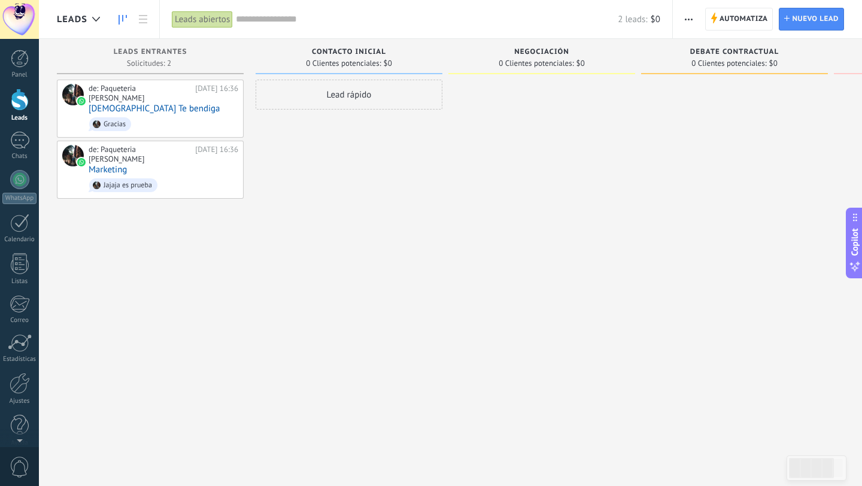
click at [381, 46] on div "Contacto inicial 0 Clientes potenciales: $0" at bounding box center [348, 56] width 187 height 35
click at [554, 56] on span "Negociación" at bounding box center [541, 52] width 55 height 8
click at [725, 60] on span "0 Clientes potenciales:" at bounding box center [728, 63] width 75 height 7
click at [22, 147] on div at bounding box center [19, 140] width 19 height 17
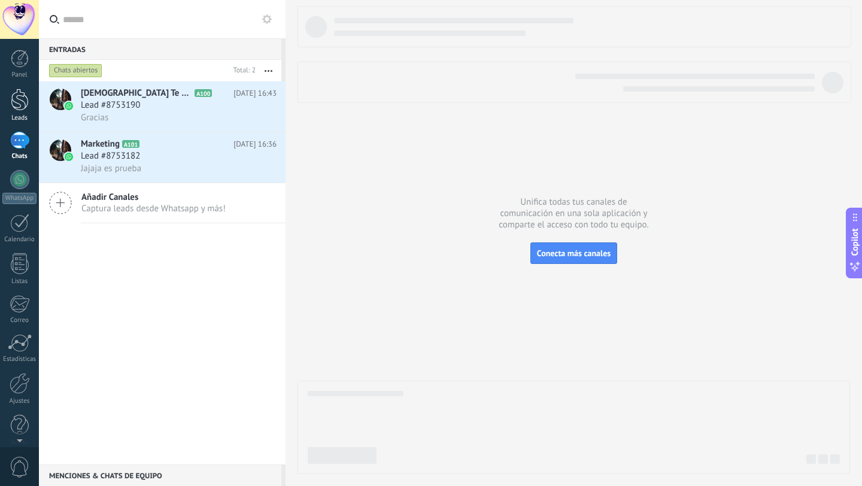
click at [15, 100] on div at bounding box center [20, 100] width 18 height 22
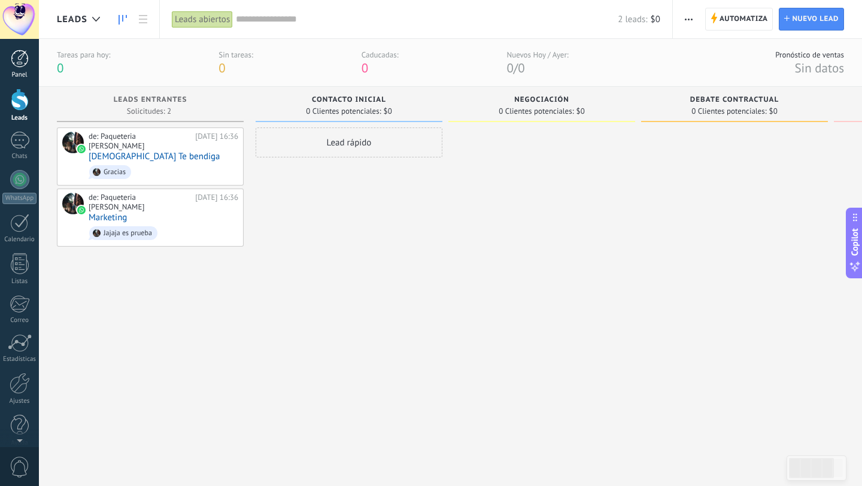
click at [30, 68] on link "Panel" at bounding box center [19, 64] width 39 height 29
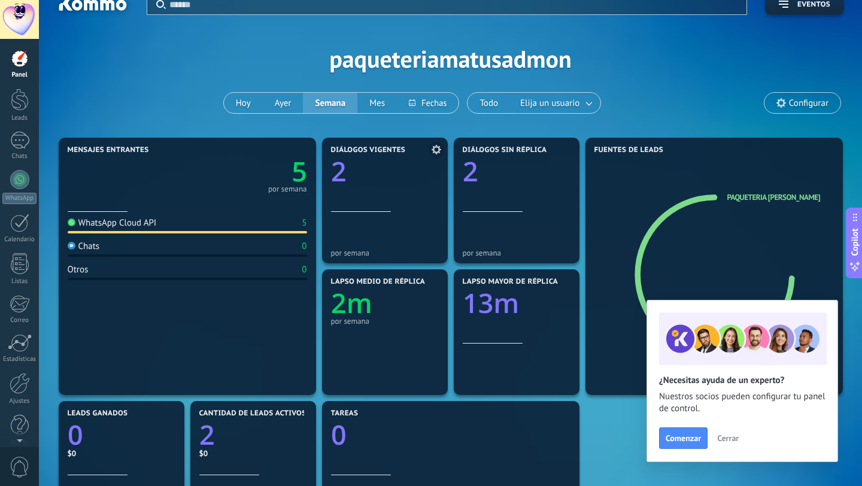
scroll to position [25, 0]
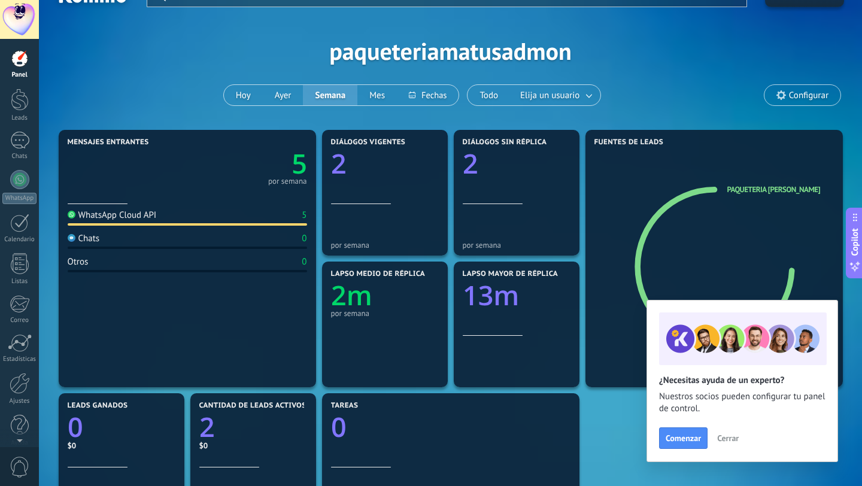
click at [269, 217] on div "WhatsApp Cloud API 5" at bounding box center [187, 217] width 239 height 16
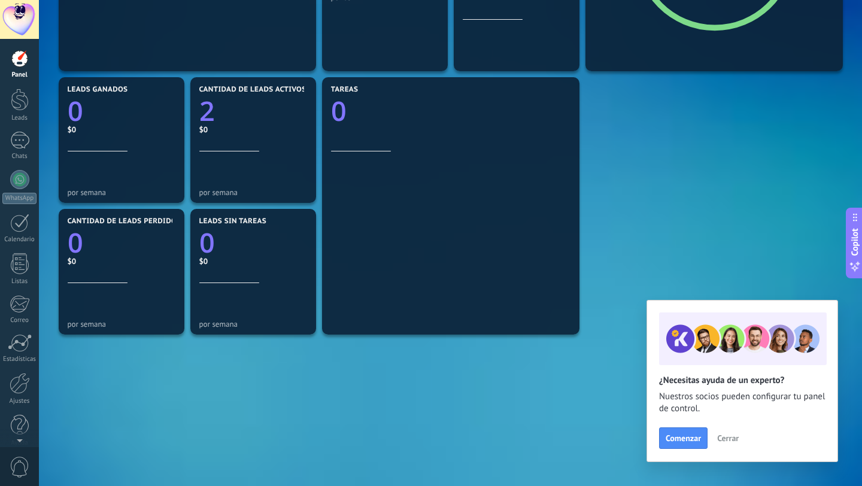
scroll to position [346, 0]
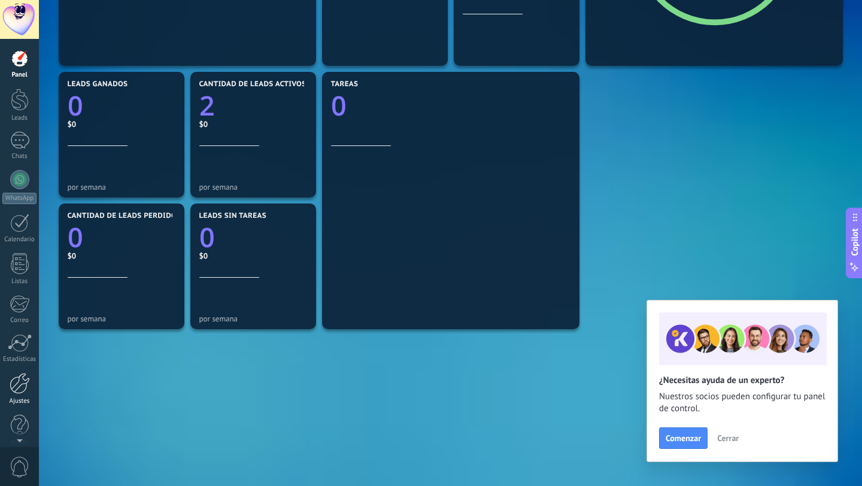
click at [19, 394] on link "Ajustes" at bounding box center [19, 389] width 39 height 32
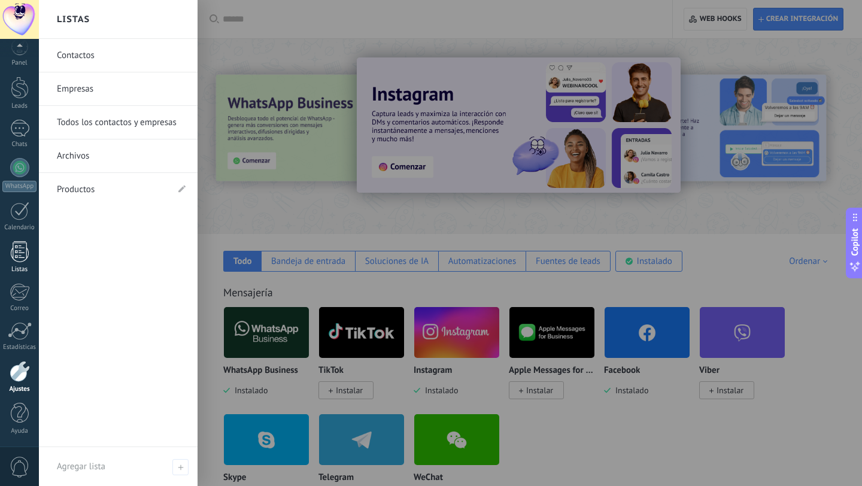
click at [20, 252] on div at bounding box center [20, 251] width 18 height 21
